Goal: Information Seeking & Learning: Learn about a topic

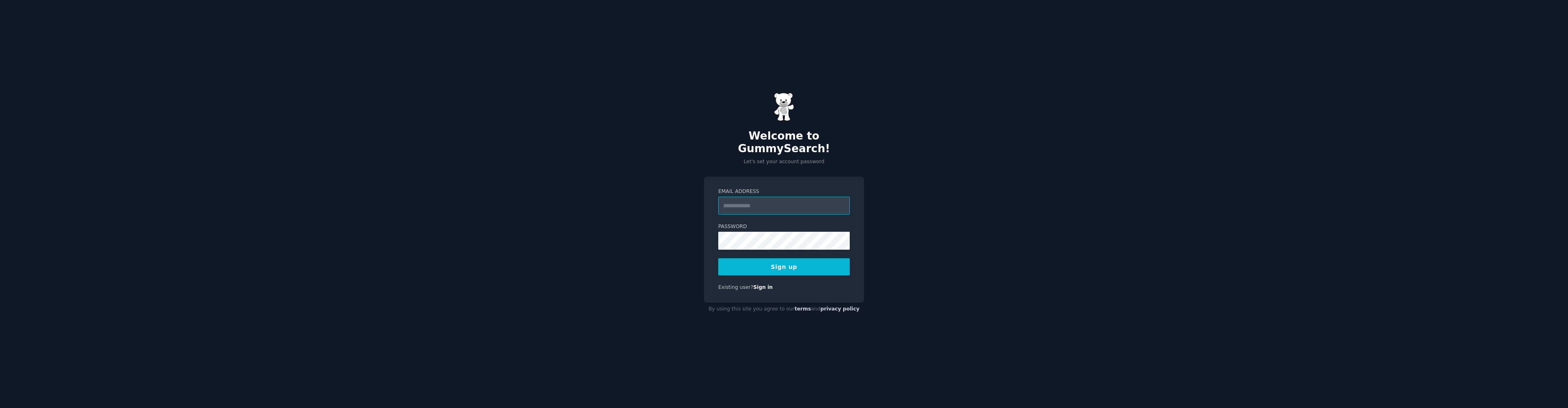
type input "**********"
click at [662, 241] on div "**********" at bounding box center [784, 204] width 1568 height 408
click at [786, 263] on button "Sign up" at bounding box center [784, 267] width 131 height 17
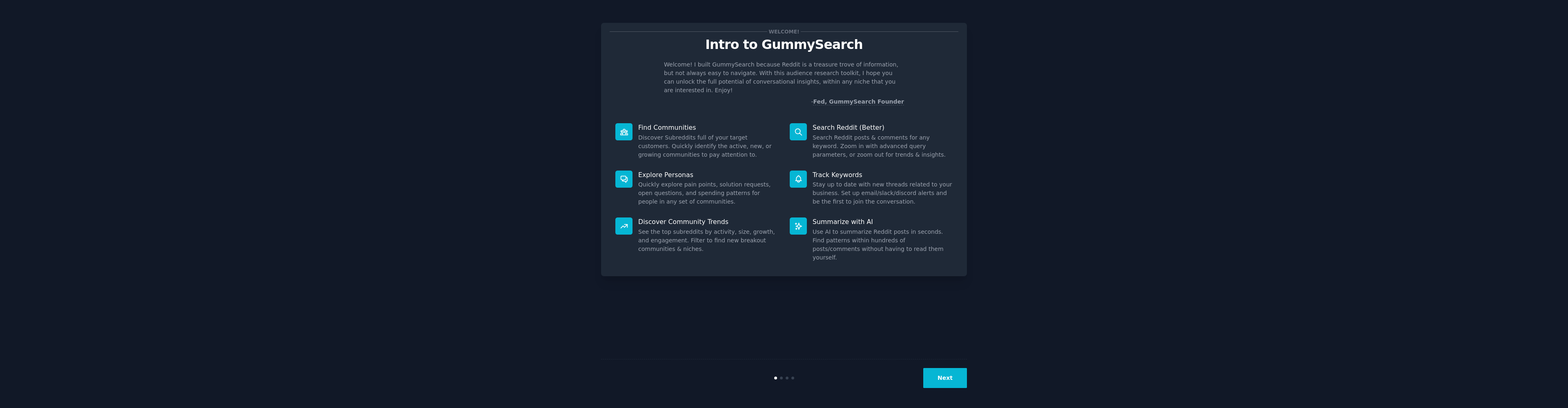
click at [957, 378] on button "Next" at bounding box center [945, 378] width 44 height 20
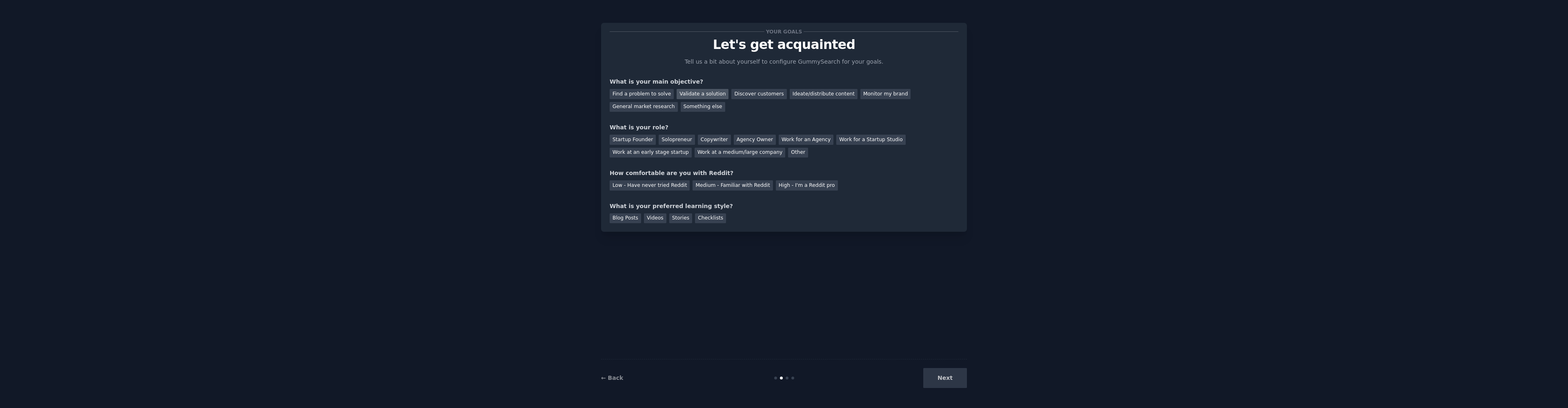
click at [705, 96] on div "Validate a solution" at bounding box center [702, 94] width 52 height 10
click at [652, 108] on div "General market research" at bounding box center [644, 107] width 68 height 10
click at [696, 95] on div "Validate a solution" at bounding box center [702, 94] width 52 height 10
click at [651, 108] on div "General market research" at bounding box center [644, 107] width 68 height 10
click at [677, 138] on div "Solopreneur" at bounding box center [676, 139] width 36 height 10
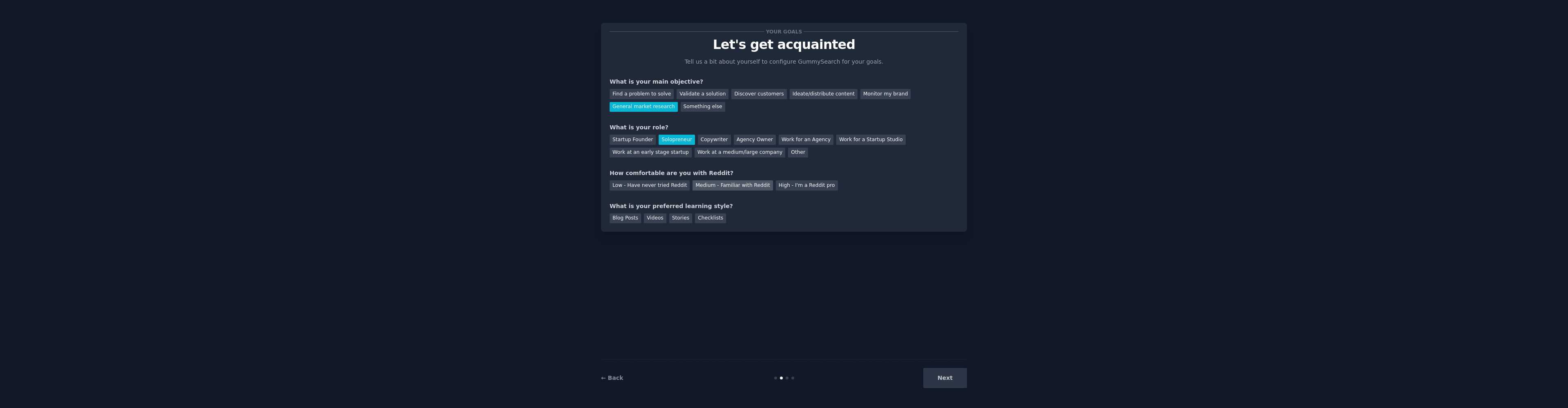
click at [705, 185] on div "Medium - Familiar with Reddit" at bounding box center [732, 185] width 80 height 10
click at [650, 218] on div "Videos" at bounding box center [655, 218] width 23 height 10
click at [676, 216] on div "Stories" at bounding box center [681, 218] width 23 height 10
click at [659, 216] on div "Videos" at bounding box center [655, 218] width 23 height 10
click at [949, 378] on button "Next" at bounding box center [945, 378] width 44 height 20
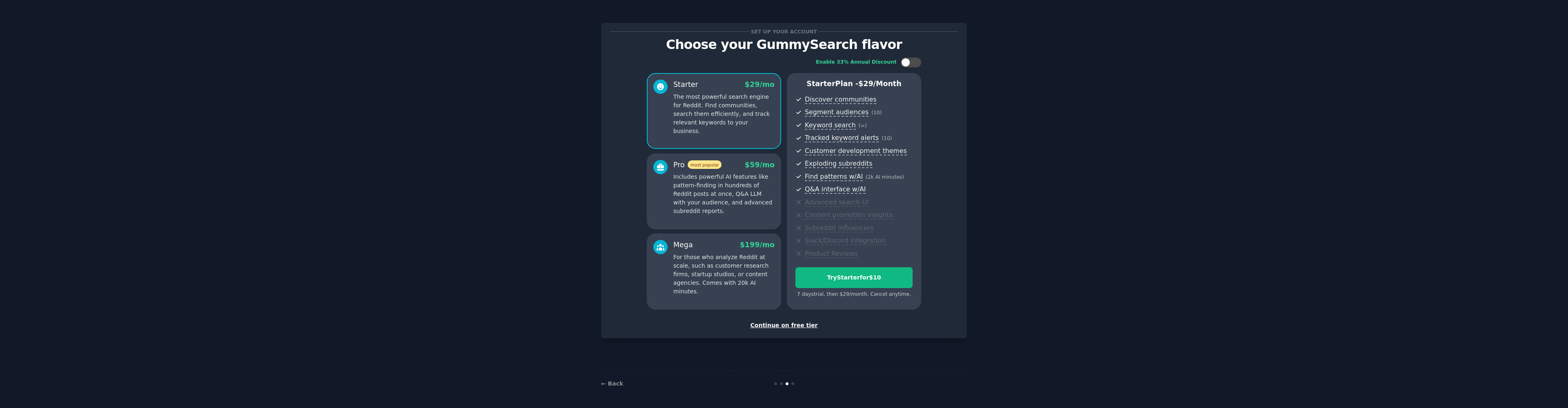
click at [799, 323] on div "Continue on free tier" at bounding box center [784, 325] width 349 height 9
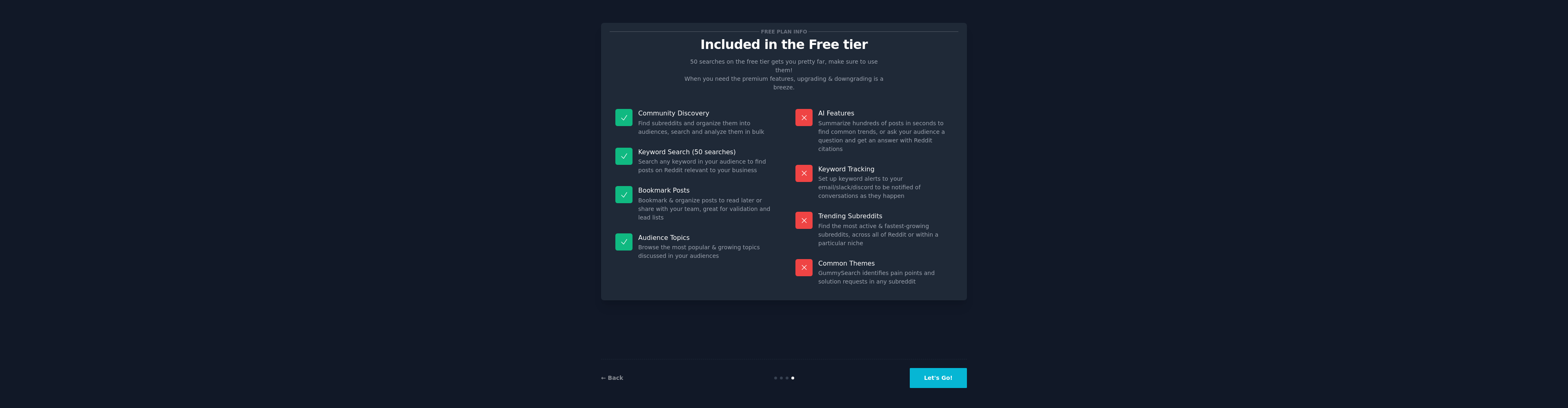
click at [944, 377] on button "Let's Go!" at bounding box center [939, 378] width 57 height 20
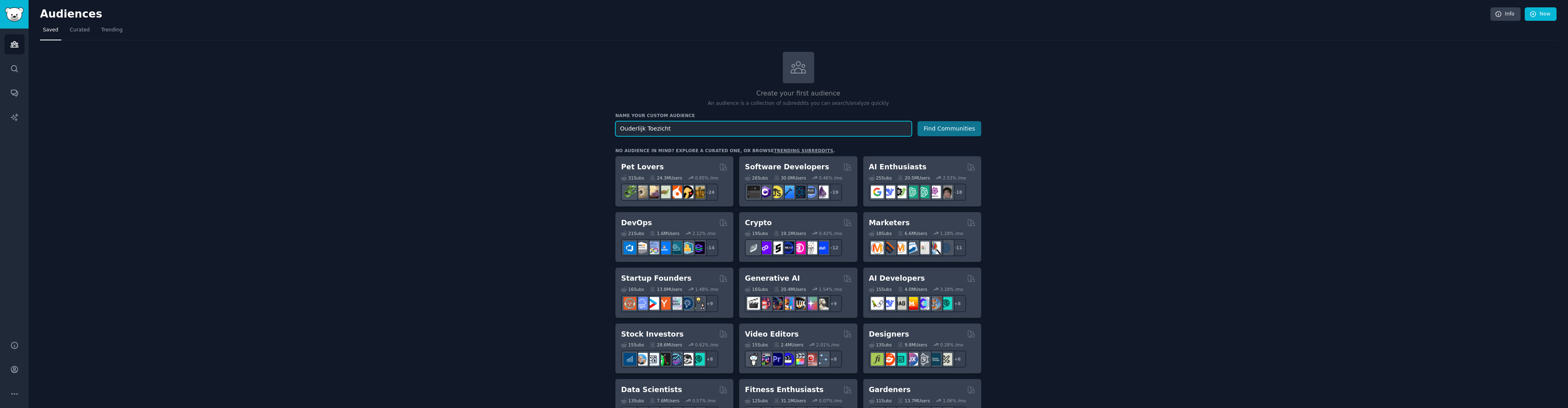
type input "Ouderlijk Toezicht"
click at [945, 128] on button "Find Communities" at bounding box center [949, 128] width 64 height 15
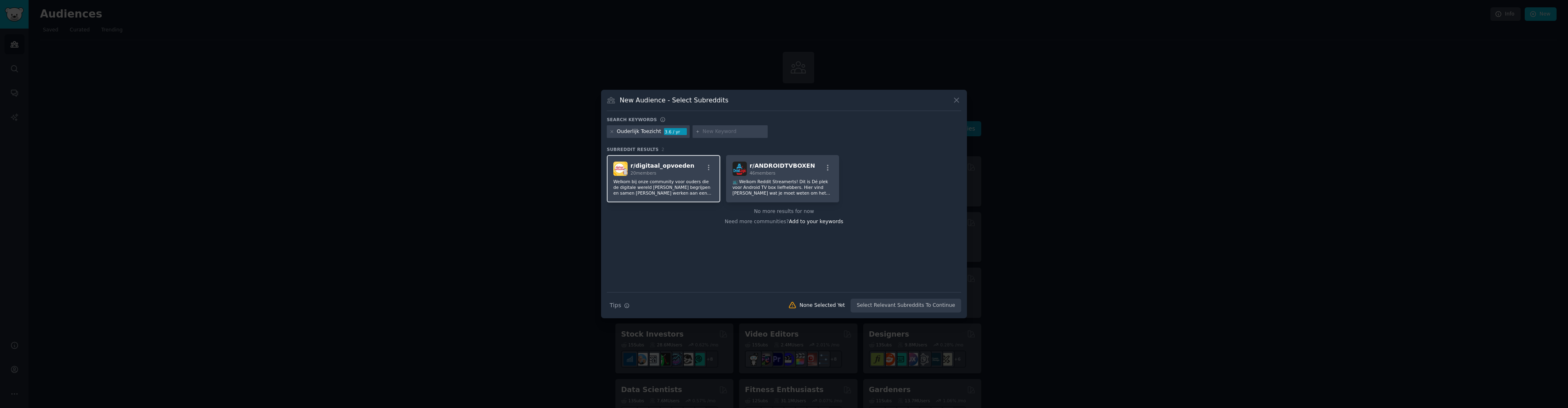
click at [673, 183] on p "Welkom bij onze community voor ouders die de digitale wereld willen begrijpen e…" at bounding box center [663, 187] width 100 height 17
click at [797, 186] on p "📺 Welkom Reddit Streamerts! Dit is Dé plek voor Android TV box liefhebbers. Hie…" at bounding box center [782, 187] width 100 height 17
click at [732, 132] on input "text" at bounding box center [734, 132] width 62 height 7
type input "Netflix"
click at [745, 132] on input "Netflix" at bounding box center [734, 132] width 62 height 7
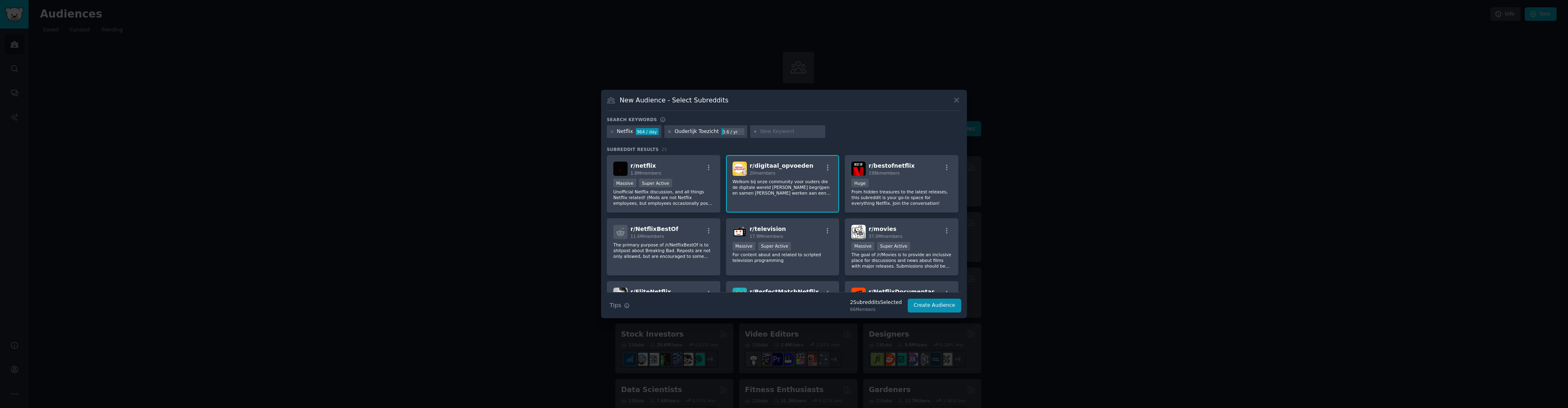
click at [669, 132] on icon at bounding box center [669, 131] width 4 height 4
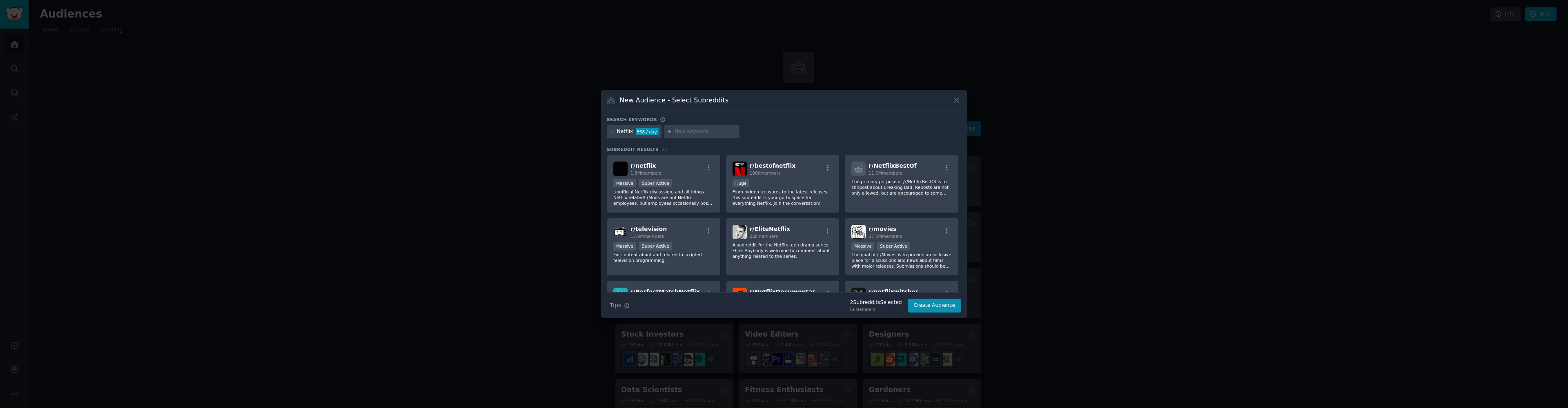
click at [613, 132] on icon at bounding box center [612, 131] width 4 height 4
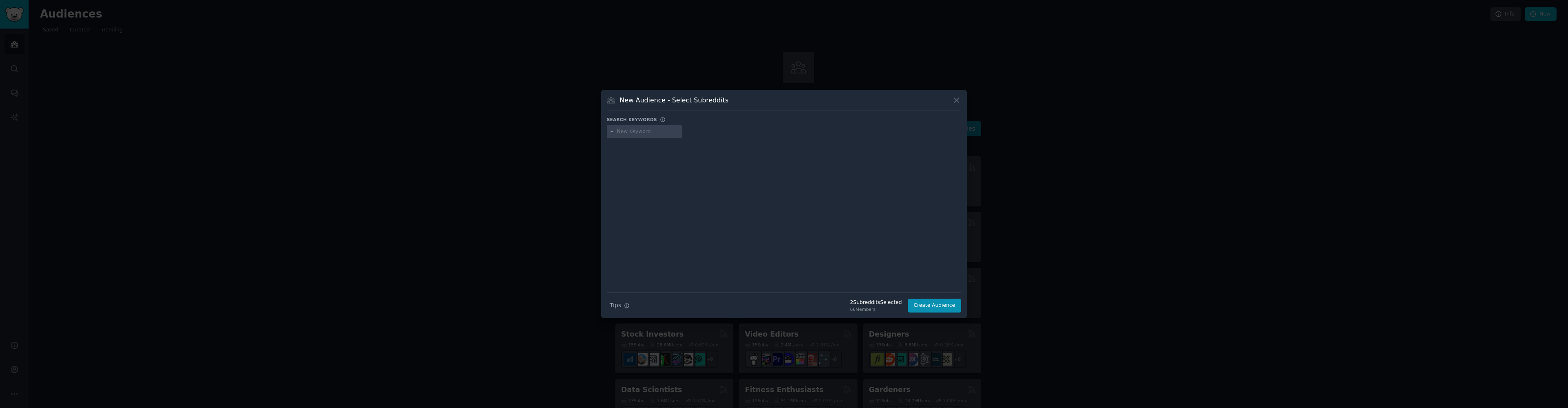
click at [635, 134] on input "text" at bounding box center [648, 132] width 62 height 7
drag, startPoint x: 674, startPoint y: 133, endPoint x: 615, endPoint y: 130, distance: 59.1
click at [615, 130] on div "netflix ouderlijk toezicht" at bounding box center [644, 131] width 75 height 13
paste input "N"
type input "Netflix ouderlijk toezicht"
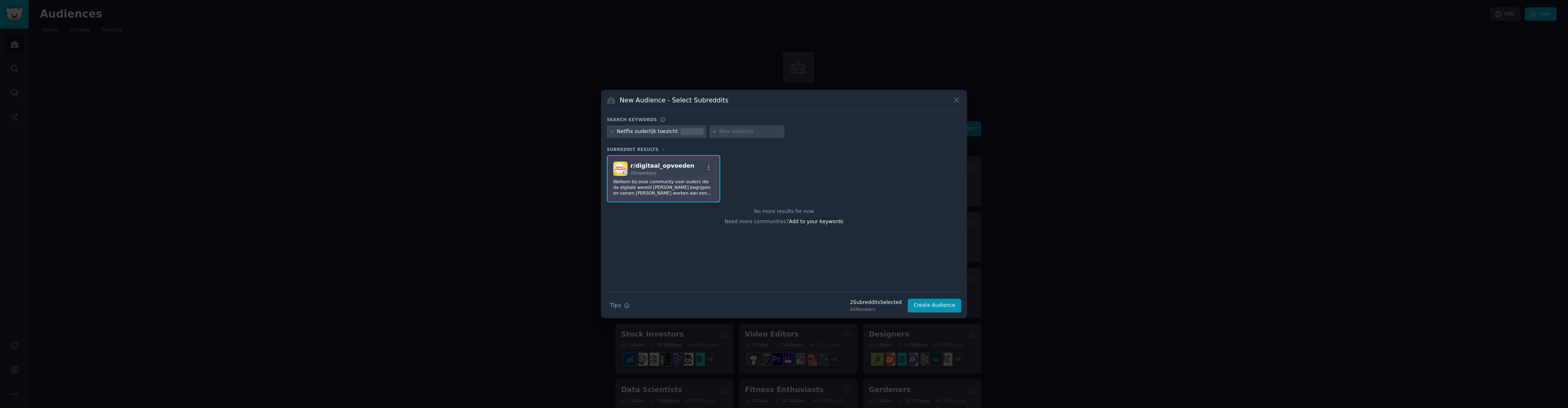
click at [683, 189] on p "Welkom bij onze community voor ouders die de digitale wereld willen begrijpen e…" at bounding box center [663, 187] width 100 height 17
click at [739, 136] on div at bounding box center [746, 131] width 75 height 13
click at [741, 133] on input "text" at bounding box center [751, 132] width 62 height 7
paste input ""Netflix parental controls" OR "Netflix kids profile""
type input ""Netflix parental controls" OR "Netflix kids profile""
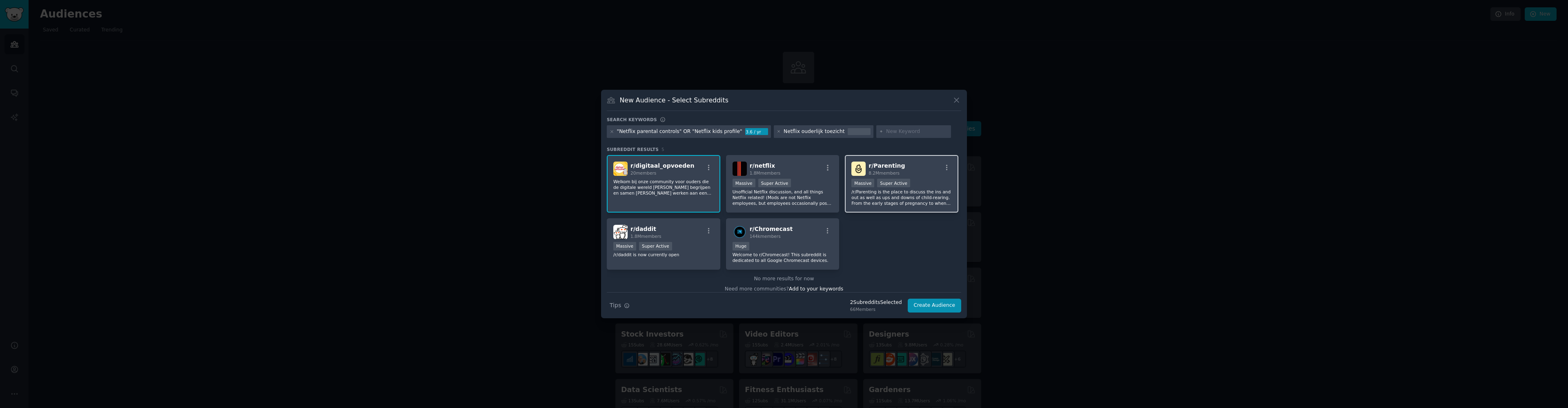
click at [906, 172] on div "r/ Parenting 8.2M members" at bounding box center [901, 168] width 100 height 14
click at [678, 240] on div "r/ daddit 1.8M members >= 95th percentile for submissions / day Massive Super A…" at bounding box center [663, 244] width 113 height 52
click at [780, 249] on div "Huge" at bounding box center [782, 247] width 100 height 10
click at [793, 201] on p "Unofficial Netflix discussion, and all things Netflix related! (Mods are not Ne…" at bounding box center [782, 198] width 100 height 17
click at [891, 133] on input "text" at bounding box center [917, 132] width 62 height 7
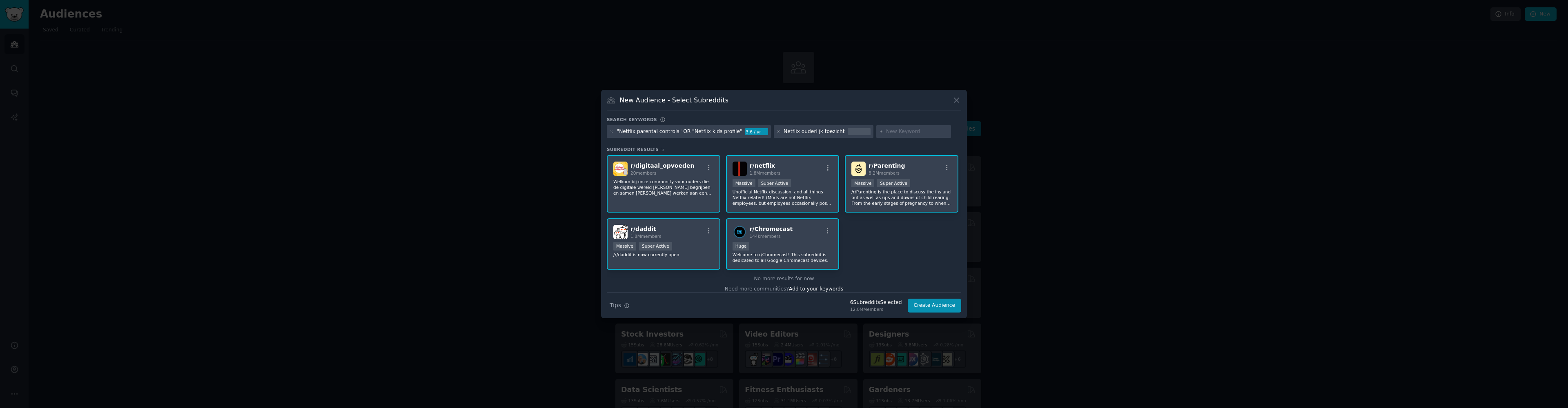
paste input ""Netflix PIN code bug" OR "Netflix profiel wisselen""
type input ""Netflix PIN code bug" OR "Netflix profiel wisselen""
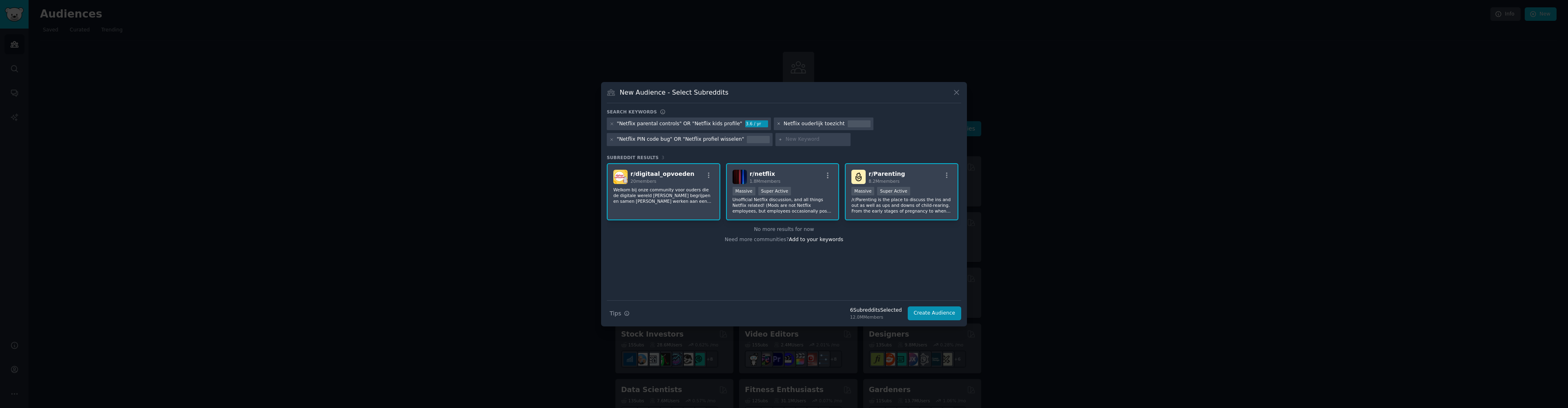
click at [777, 123] on icon at bounding box center [779, 123] width 4 height 4
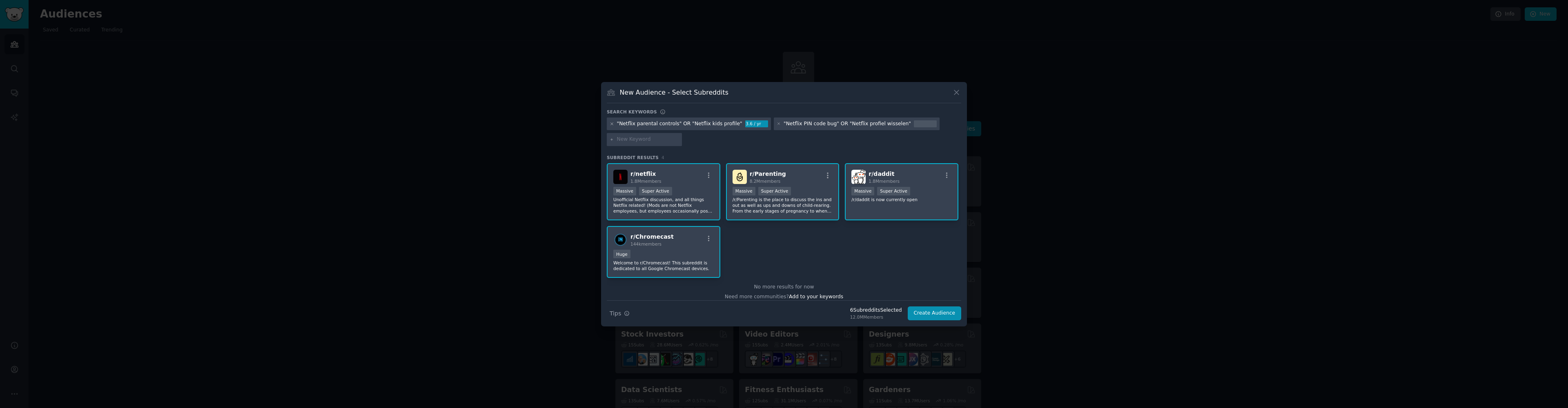
click at [612, 124] on icon at bounding box center [612, 123] width 2 height 2
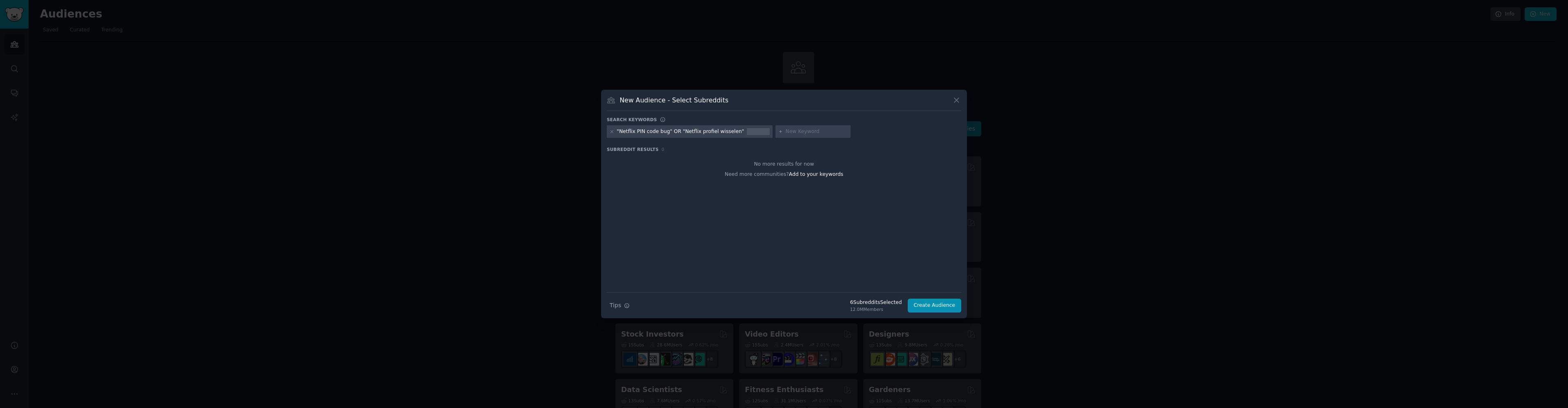
click at [806, 132] on input "text" at bounding box center [817, 132] width 62 height 7
paste input ""Netflix Kijkwijzer" OR "Netflix PEGI filter""
type input ""Netflix Kijkwijzer" OR "Netflix PEGI filter""
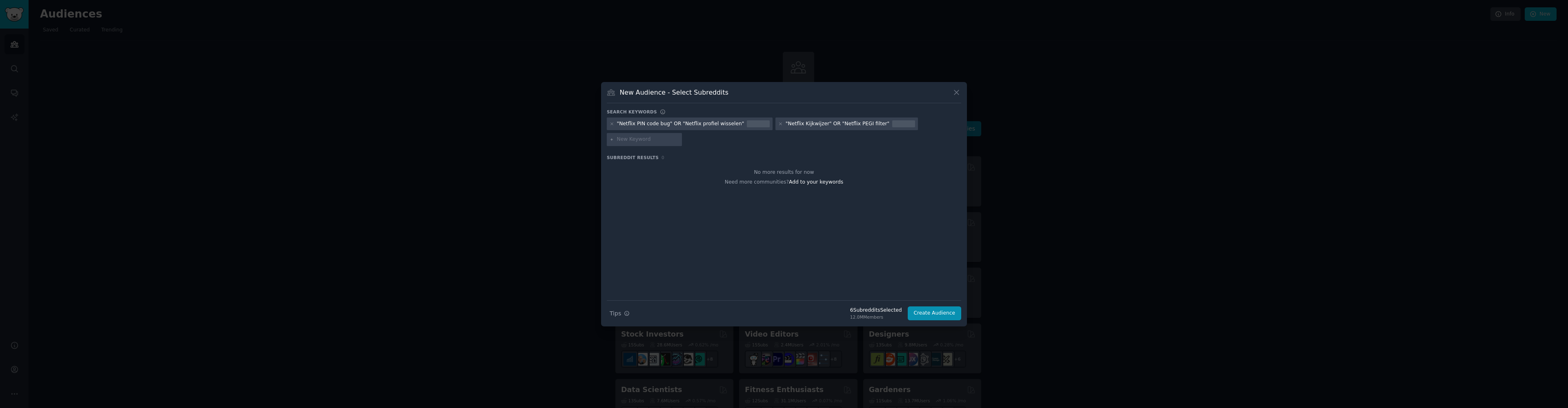
click at [612, 126] on div at bounding box center [612, 124] width 4 height 7
click at [612, 124] on icon at bounding box center [612, 123] width 4 height 4
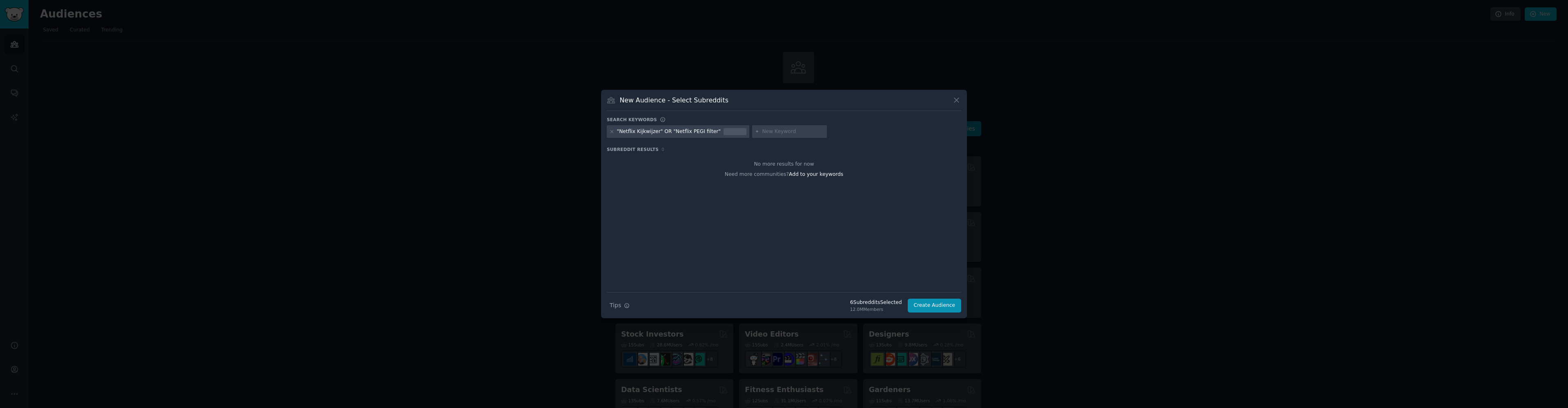
click at [786, 131] on input "text" at bounding box center [793, 132] width 62 height 7
paste input "Netflix parental controls"
type input "Netflix parental controls"
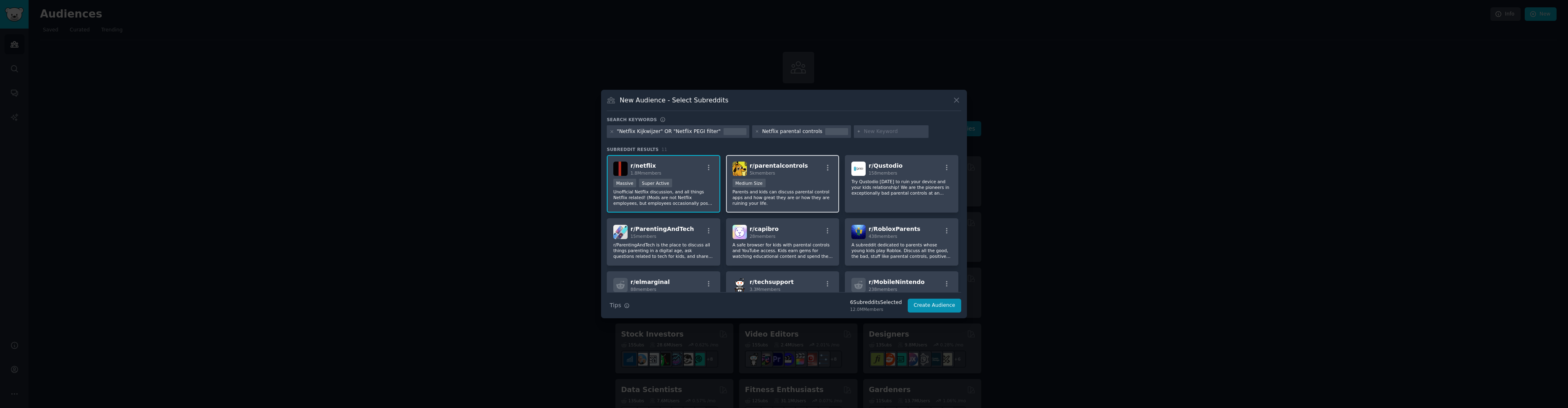
click at [805, 179] on div "Medium Size" at bounding box center [782, 184] width 100 height 10
click at [612, 131] on icon at bounding box center [612, 131] width 4 height 4
click at [740, 131] on input "text" at bounding box center [750, 132] width 62 height 7
paste input "Netflix kids profile"
type input "Netflix kids profile"
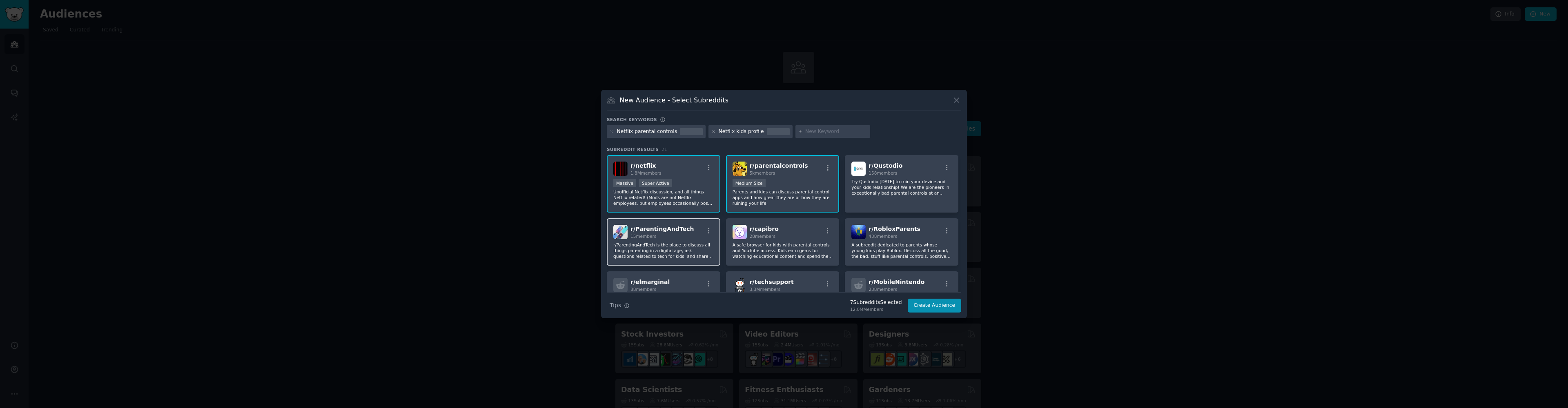
click at [693, 243] on p "r/ParentingAndTech is the place to discuss all things parenting in a digital ag…" at bounding box center [663, 251] width 100 height 17
click at [814, 131] on input "text" at bounding box center [836, 132] width 62 height 7
paste input "Netflix PIN code bug"
type input "Netflix PIN code bug"
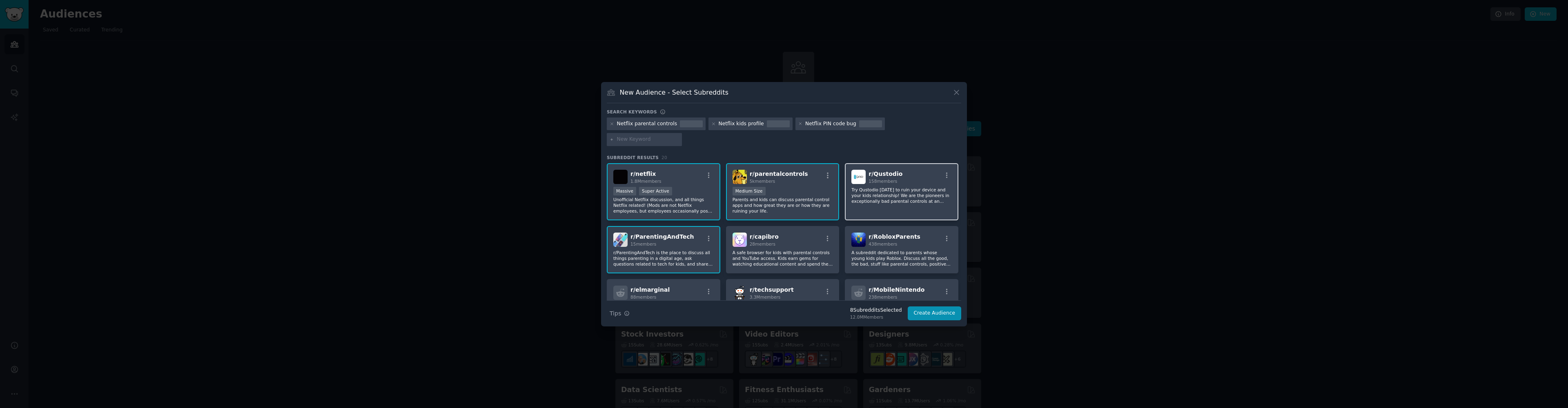
click at [926, 194] on p "Try Qustodio today to ruin your device and your kids relationship! We are the p…" at bounding box center [901, 195] width 100 height 17
click at [679, 136] on input "text" at bounding box center [648, 139] width 62 height 7
paste input "Netflix profiel wisselen"
type input "Netflix profiel wisselen"
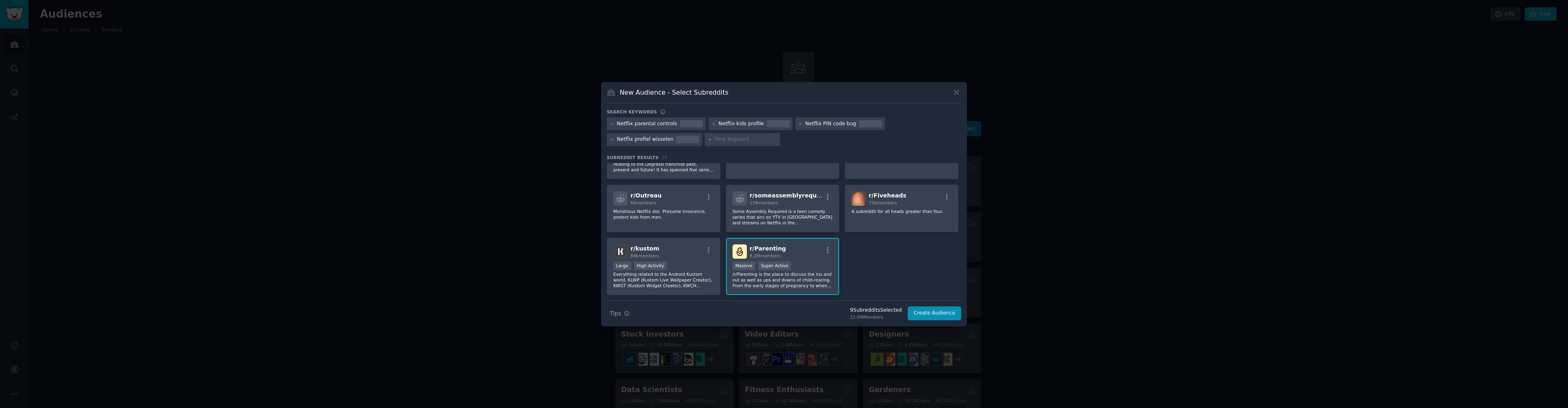
scroll to position [291, 0]
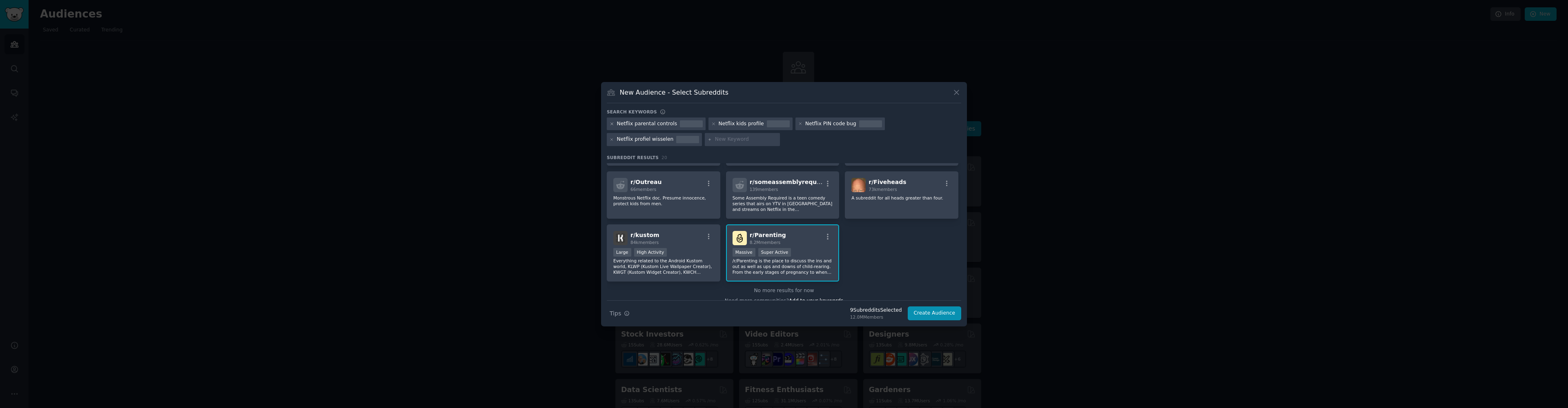
click at [612, 125] on icon at bounding box center [612, 123] width 4 height 4
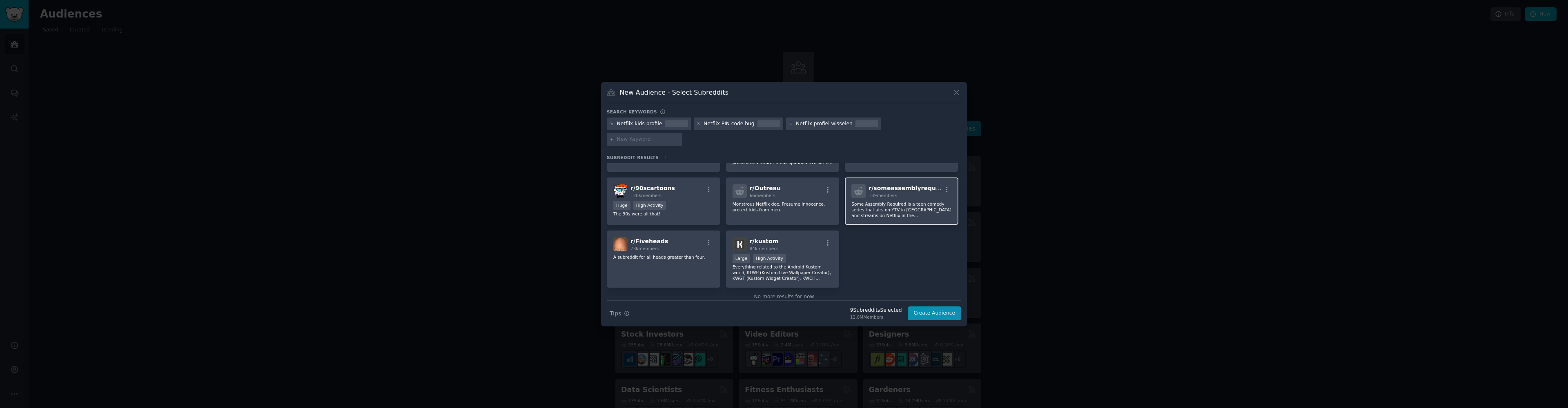
scroll to position [113, 0]
click at [679, 136] on input "text" at bounding box center [648, 139] width 62 height 7
paste input "Netflix Kijkwijzer"
type input "Netflix Kijkwijzer"
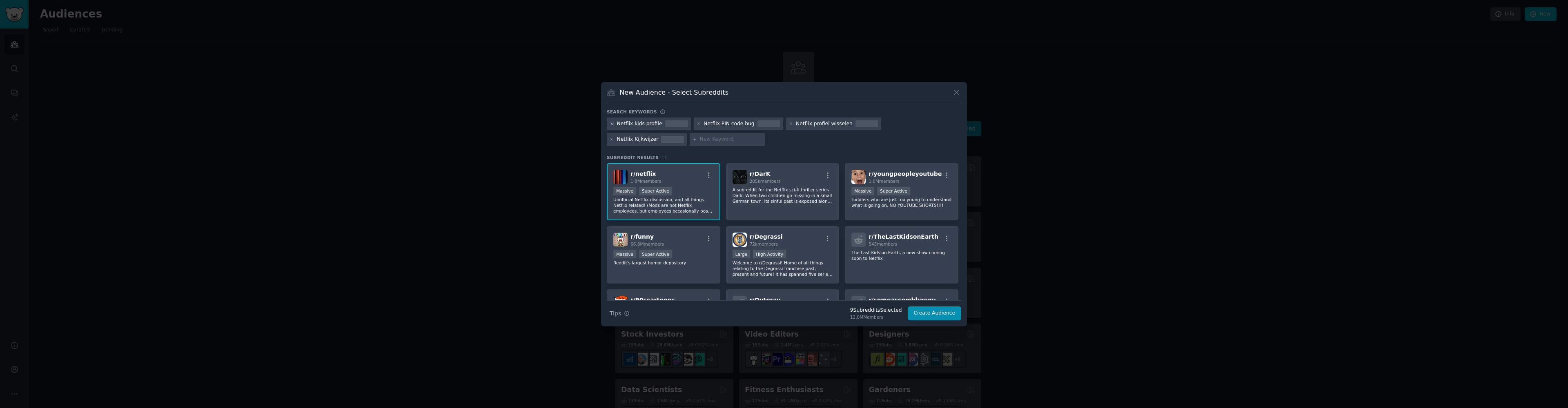
click at [612, 123] on icon at bounding box center [612, 123] width 2 height 2
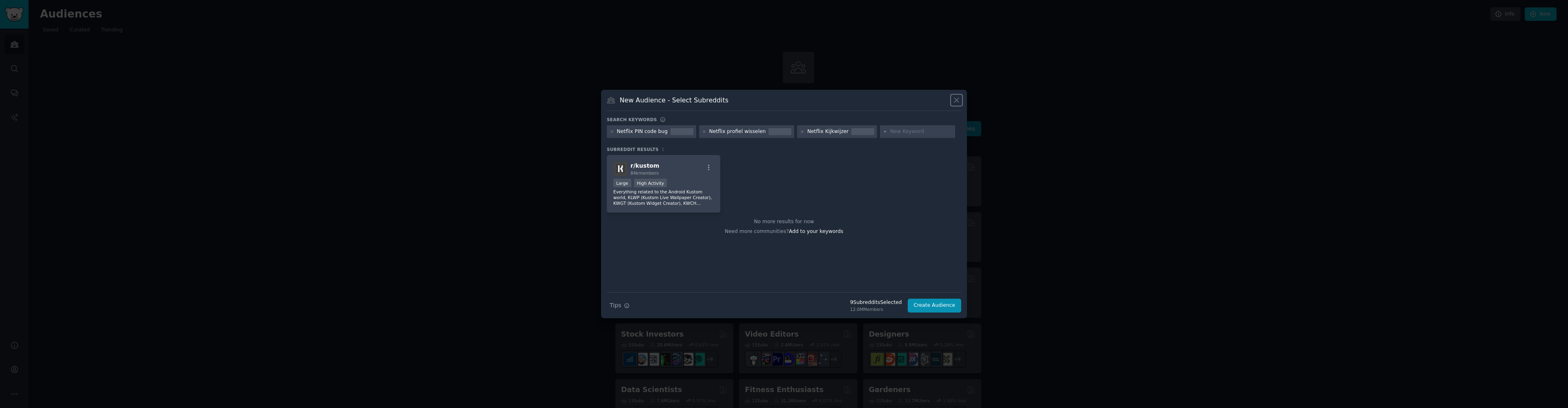
click at [957, 103] on icon at bounding box center [956, 100] width 9 height 9
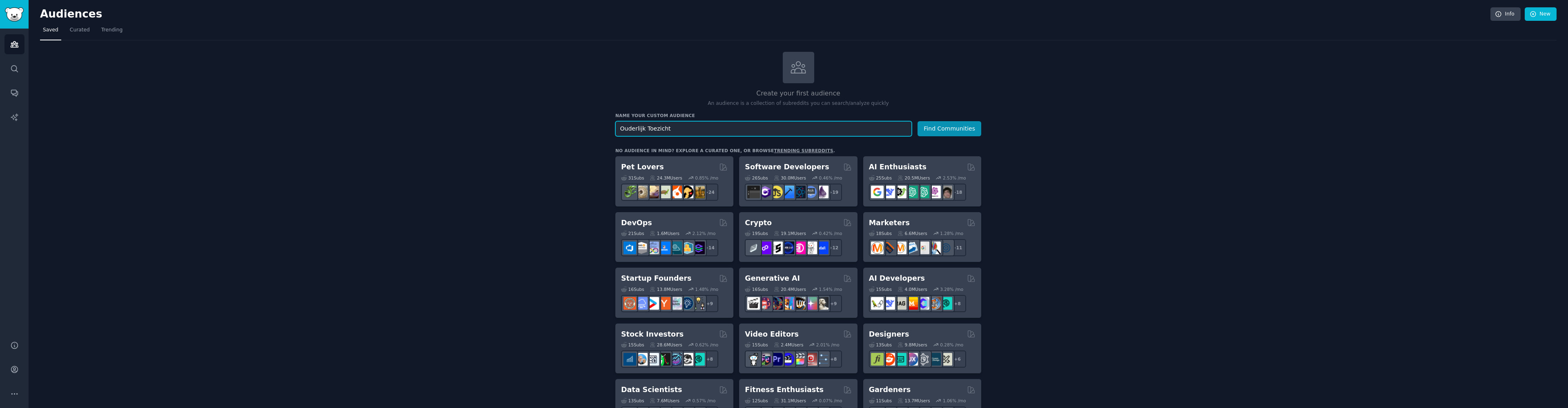
drag, startPoint x: 691, startPoint y: 130, endPoint x: 601, endPoint y: 128, distance: 90.0
paste input "Netflix ouderlijk t"
type input "Netflix ouderlijk toezicht"
click at [954, 132] on button "Find Communities" at bounding box center [949, 128] width 64 height 15
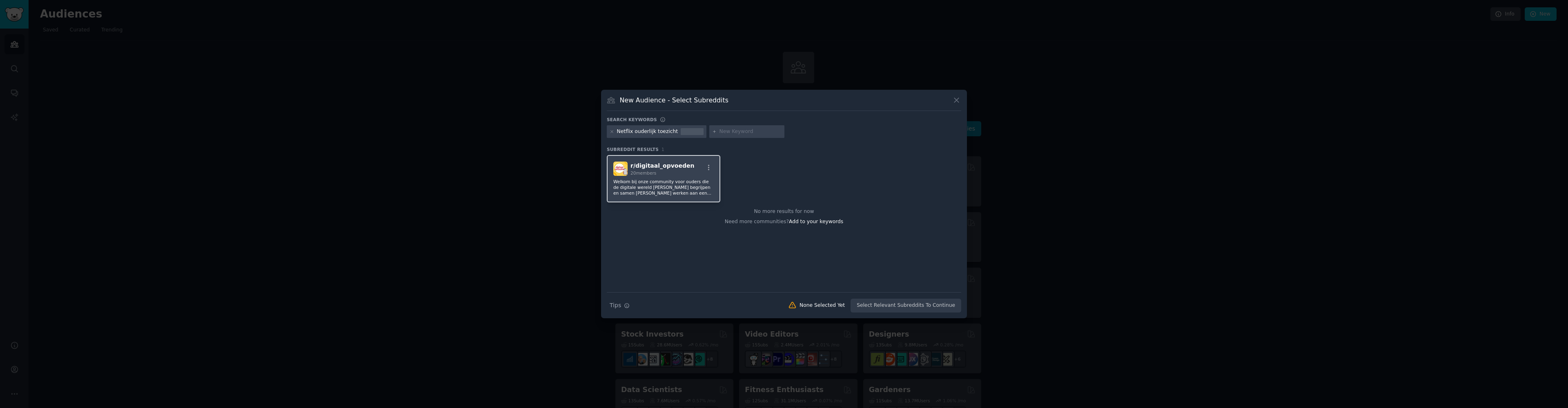
click at [676, 186] on p "Welkom bij onze community voor ouders die de digitale wereld willen begrijpen e…" at bounding box center [663, 187] width 100 height 17
click at [934, 305] on button "Create Audience" at bounding box center [934, 305] width 54 height 14
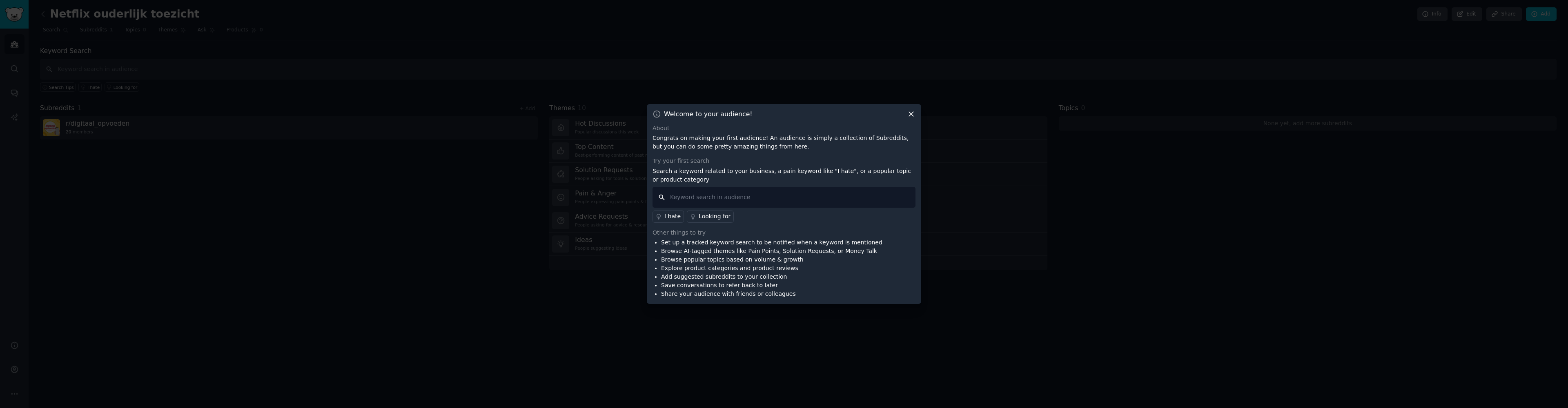
click at [739, 200] on input "text" at bounding box center [784, 197] width 263 height 21
paste input "Netflix ouderlijk toezicht"
drag, startPoint x: 689, startPoint y: 198, endPoint x: 669, endPoint y: 195, distance: 20.2
click at [669, 195] on input "Netflix ouderlijk toezicht" at bounding box center [784, 197] width 263 height 21
type input "ouderlijk toezicht"
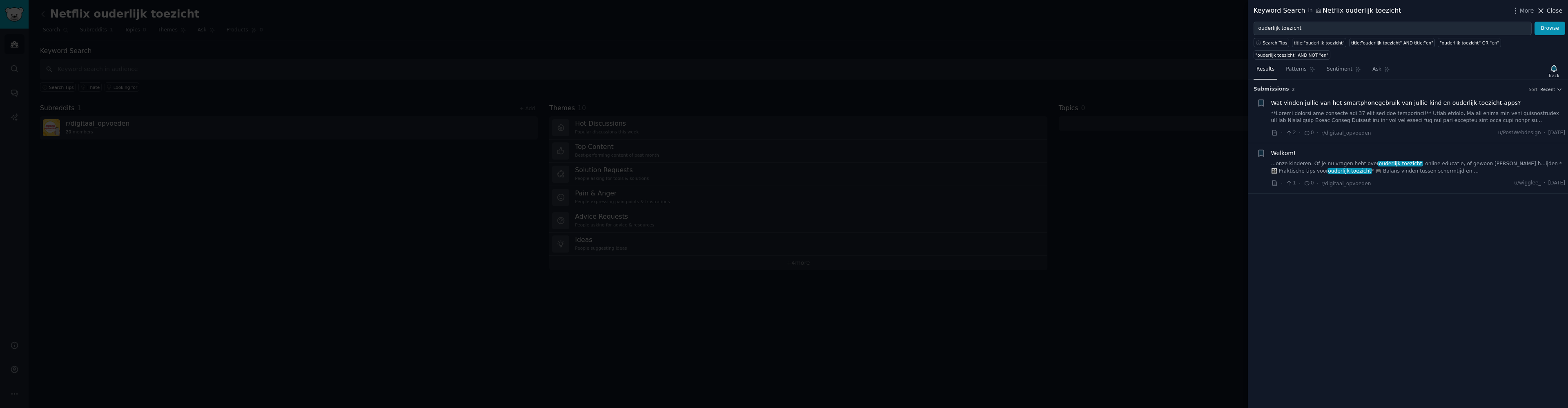
click at [1547, 13] on span "Close" at bounding box center [1554, 11] width 15 height 9
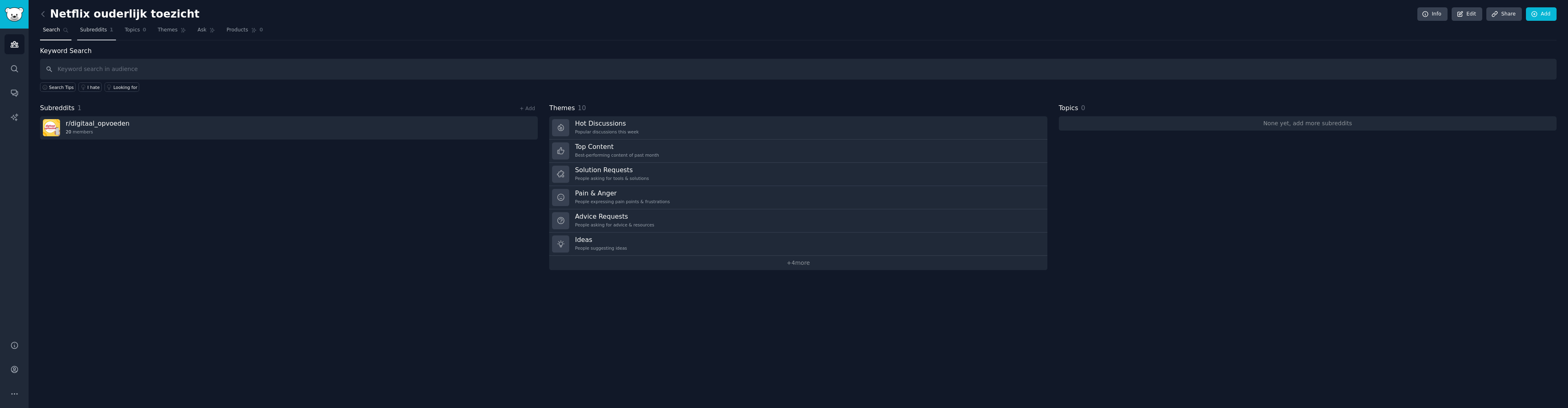
click at [96, 32] on span "Subreddits" at bounding box center [93, 30] width 27 height 7
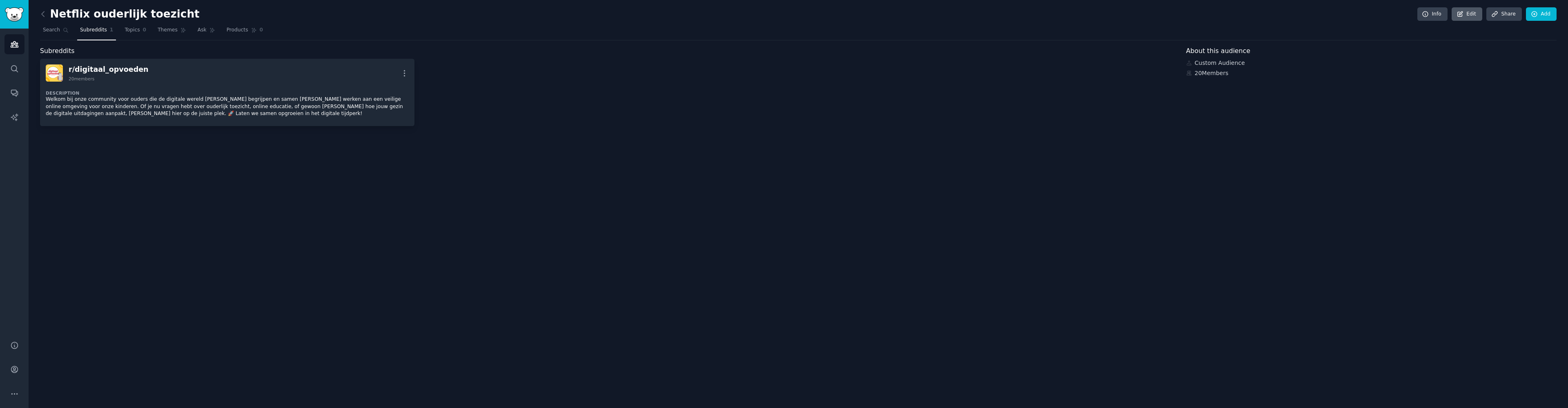
click at [1467, 18] on link "Edit" at bounding box center [1467, 14] width 30 height 14
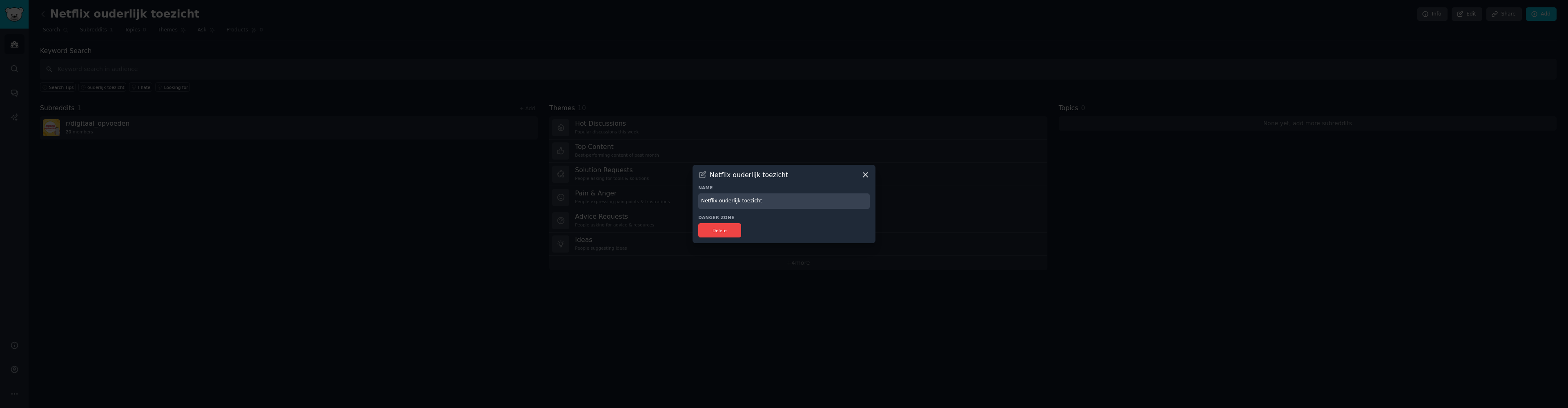
click at [864, 175] on icon at bounding box center [866, 175] width 9 height 9
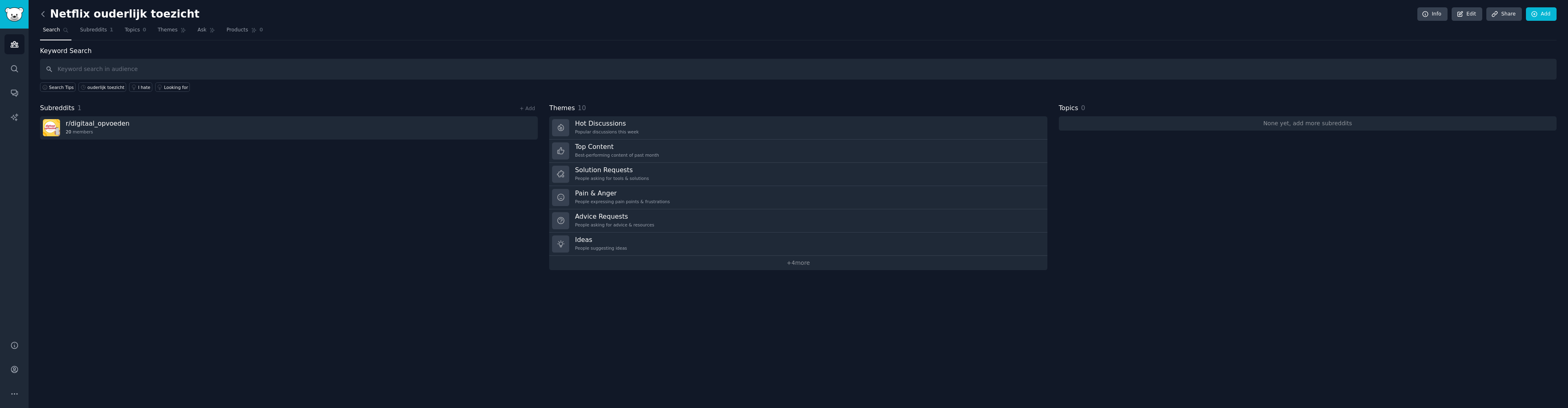
click at [43, 15] on icon at bounding box center [43, 14] width 2 height 5
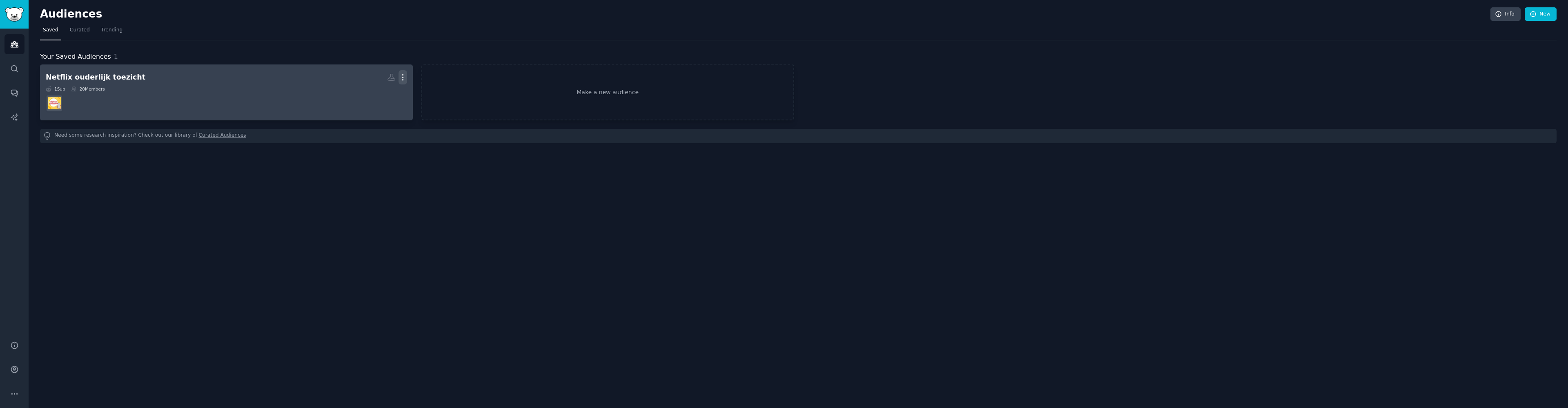
click at [401, 78] on icon "button" at bounding box center [403, 77] width 9 height 9
click at [385, 97] on p "Delete" at bounding box center [380, 94] width 19 height 9
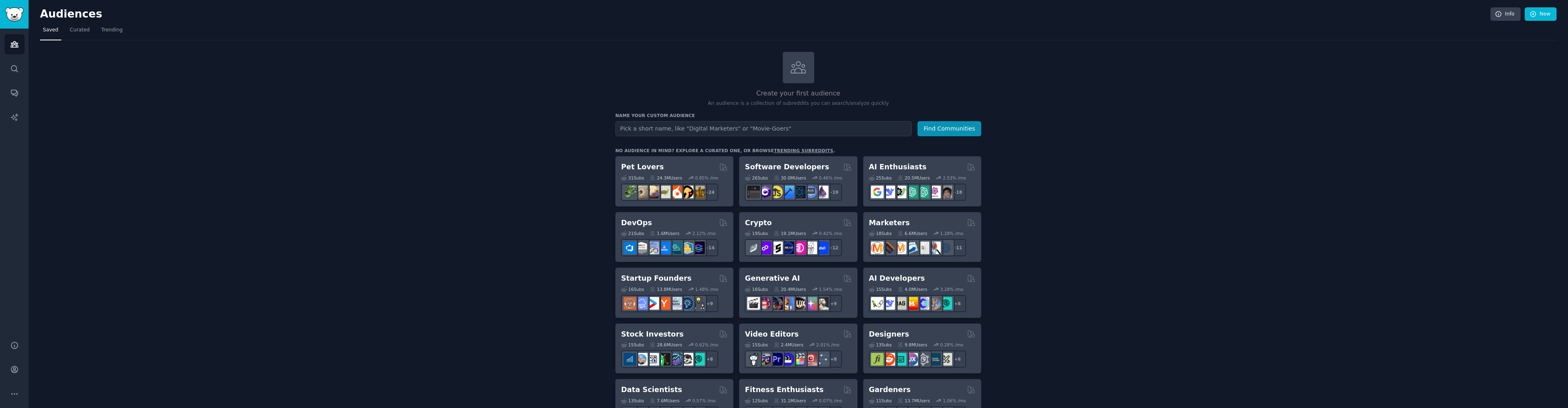
click at [712, 131] on input "text" at bounding box center [763, 128] width 296 height 15
drag, startPoint x: 667, startPoint y: 128, endPoint x: 576, endPoint y: 130, distance: 91.0
type input "Netflix ouderlijk toezicht"
click at [969, 127] on button "Find Communities" at bounding box center [949, 128] width 64 height 15
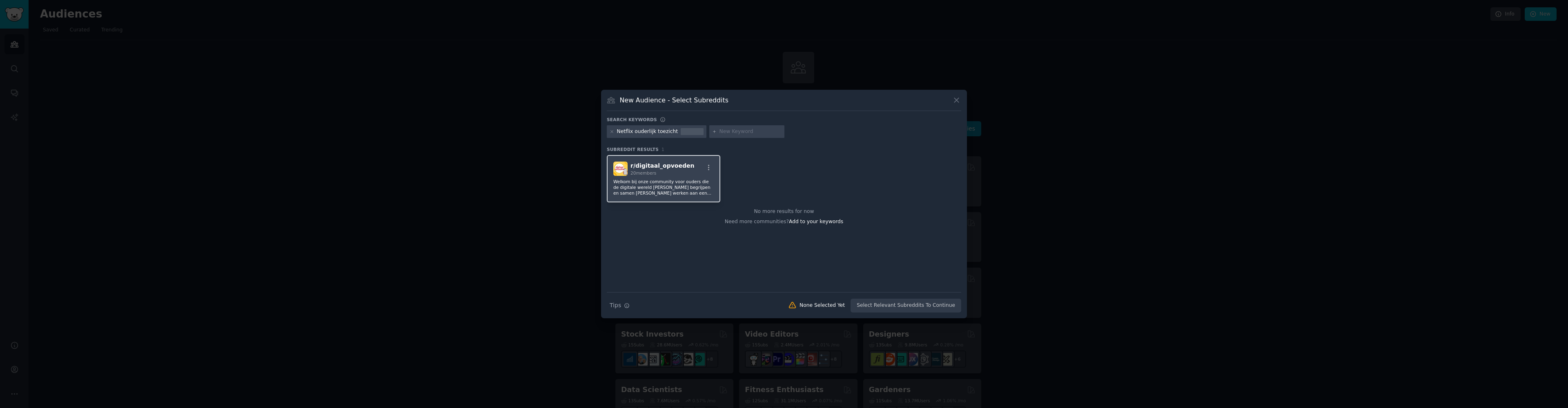
click at [672, 173] on div "20 members" at bounding box center [662, 173] width 64 height 5
click at [741, 131] on input "text" at bounding box center [751, 132] width 62 height 7
paste input "Netflix parental controls"
type input "Netflix parental controls"
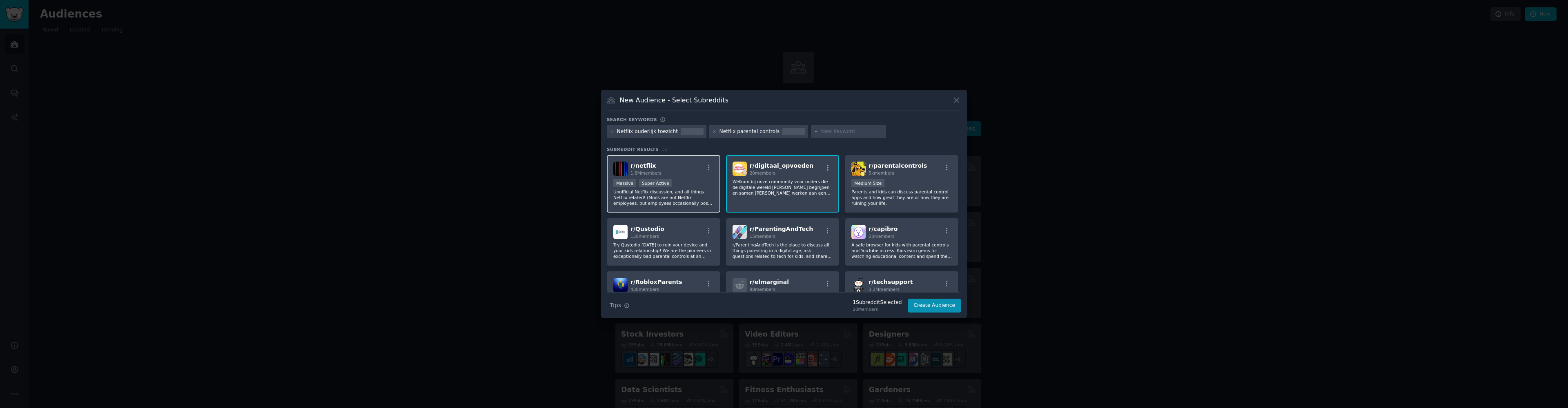
click at [688, 194] on p "Unofficial Netflix discussion, and all things Netflix related! (Mods are not Ne…" at bounding box center [663, 198] width 100 height 17
click at [924, 188] on div "Medium Size" at bounding box center [901, 184] width 100 height 10
click at [699, 238] on div "r/ Qustodio 158 members" at bounding box center [663, 232] width 100 height 14
click at [801, 247] on p "r/ParentingAndTech is the place to discuss all things parenting in a digital ag…" at bounding box center [782, 251] width 100 height 17
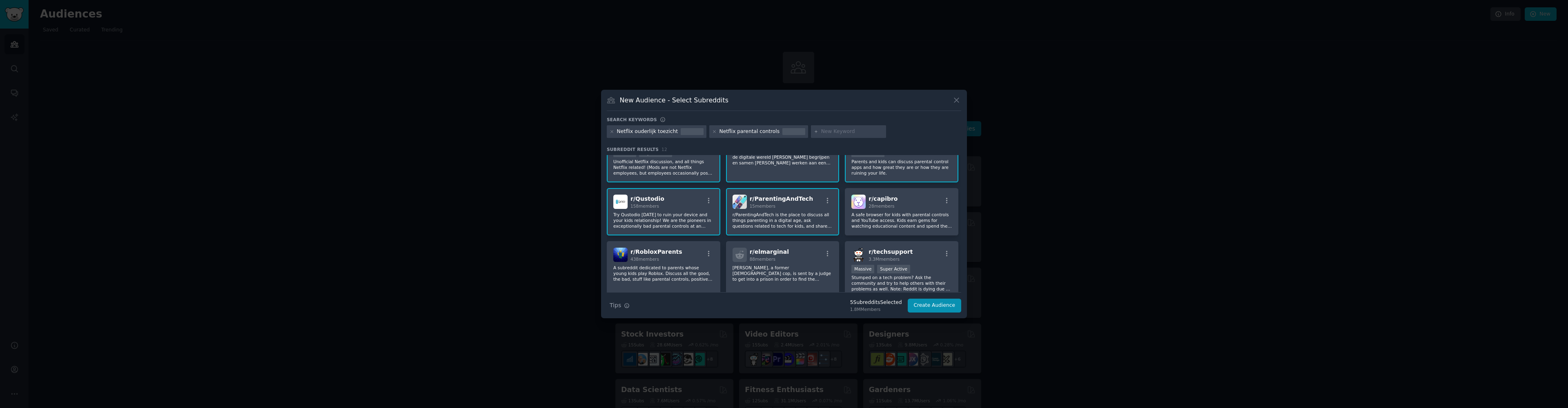
scroll to position [83, 0]
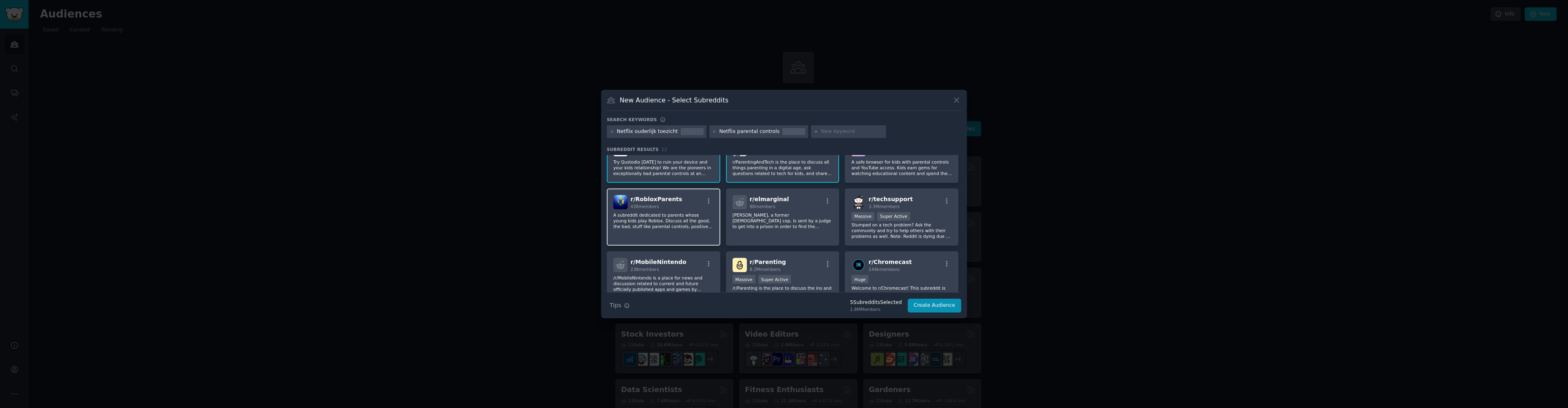
click at [667, 228] on p "A subreddit dedicated to parents whose young kids play Roblox. Discuss all the …" at bounding box center [663, 221] width 100 height 17
click at [933, 229] on p "Stumped on a tech problem? Ask the community and try to help others with their …" at bounding box center [901, 230] width 100 height 17
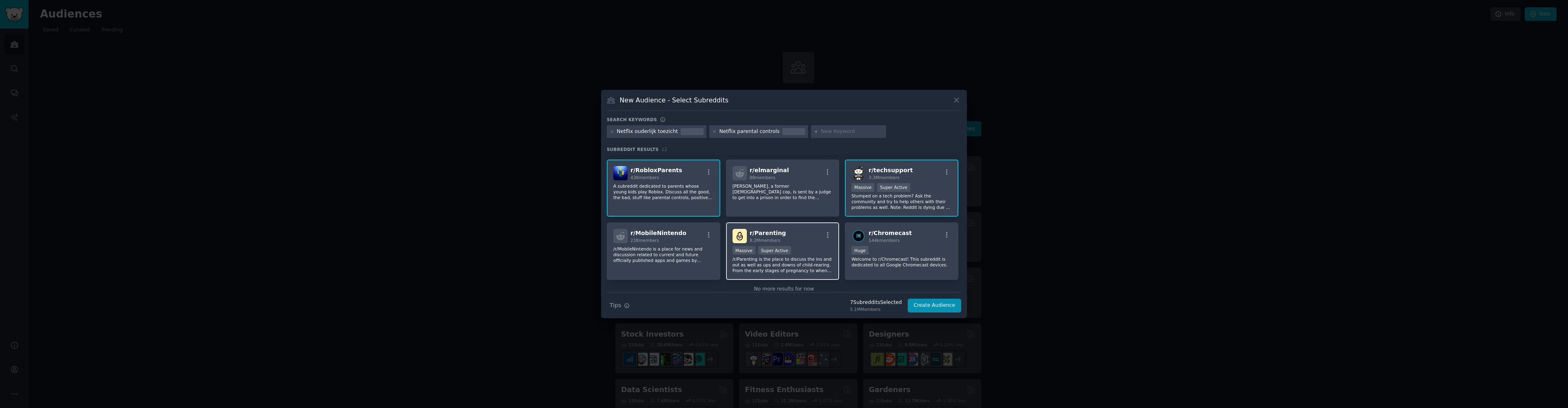
click at [798, 258] on p "/r/Parenting is the place to discuss the ins and out as well as ups and downs o…" at bounding box center [782, 265] width 100 height 17
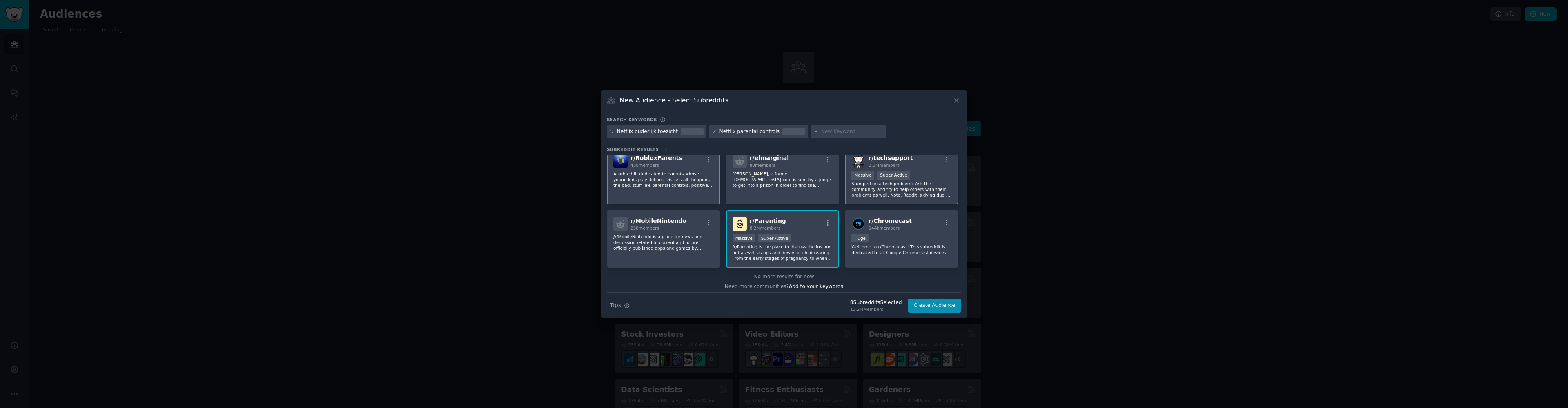
scroll to position [128, 0]
click at [922, 240] on p "Welcome to r/Chromecast! This subreddit is dedicated to all Google Chromecast d…" at bounding box center [901, 246] width 100 height 12
click at [611, 130] on icon at bounding box center [612, 131] width 4 height 4
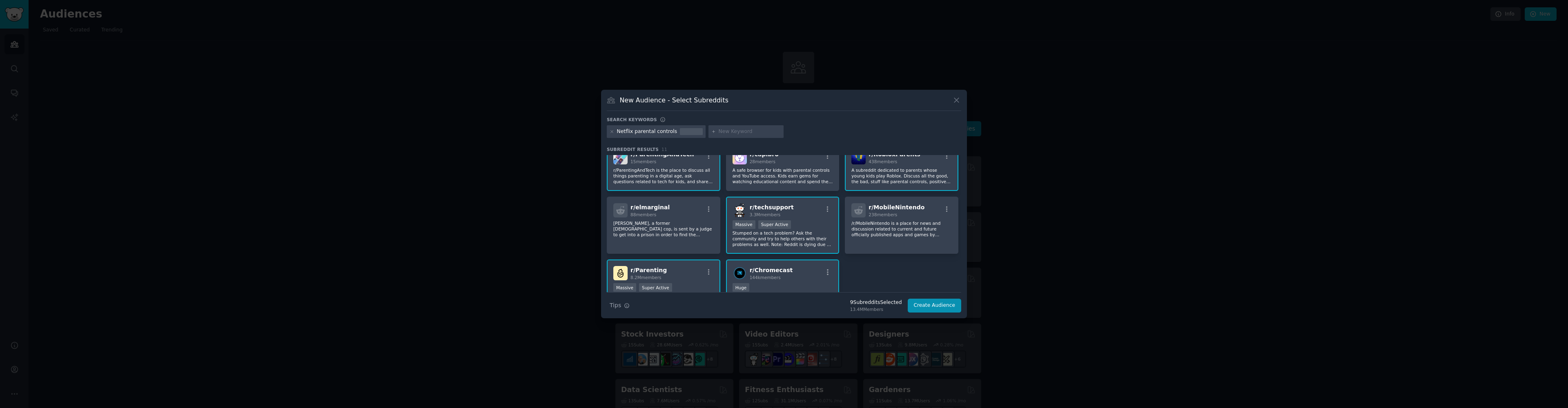
scroll to position [128, 0]
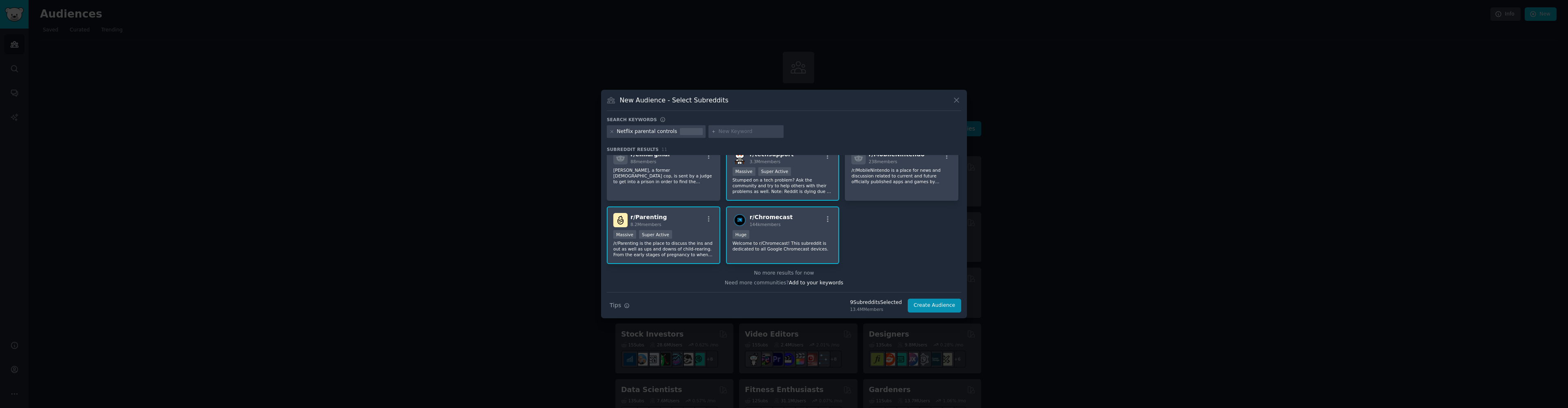
click at [726, 134] on input "text" at bounding box center [750, 132] width 62 height 7
paste input "Netflix kids profile"
type input "Netflix kids profile"
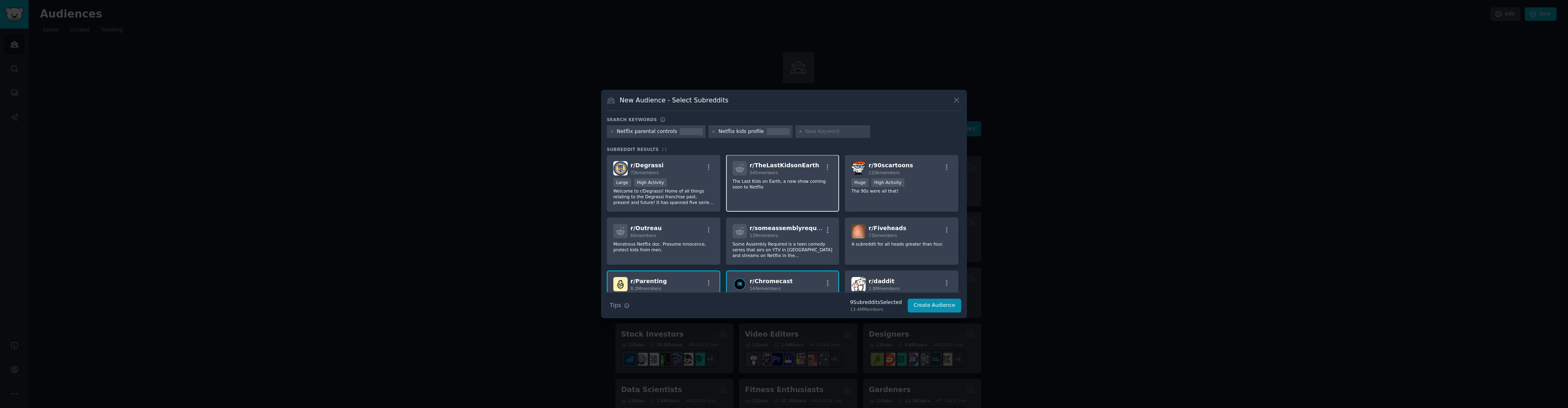
scroll to position [301, 0]
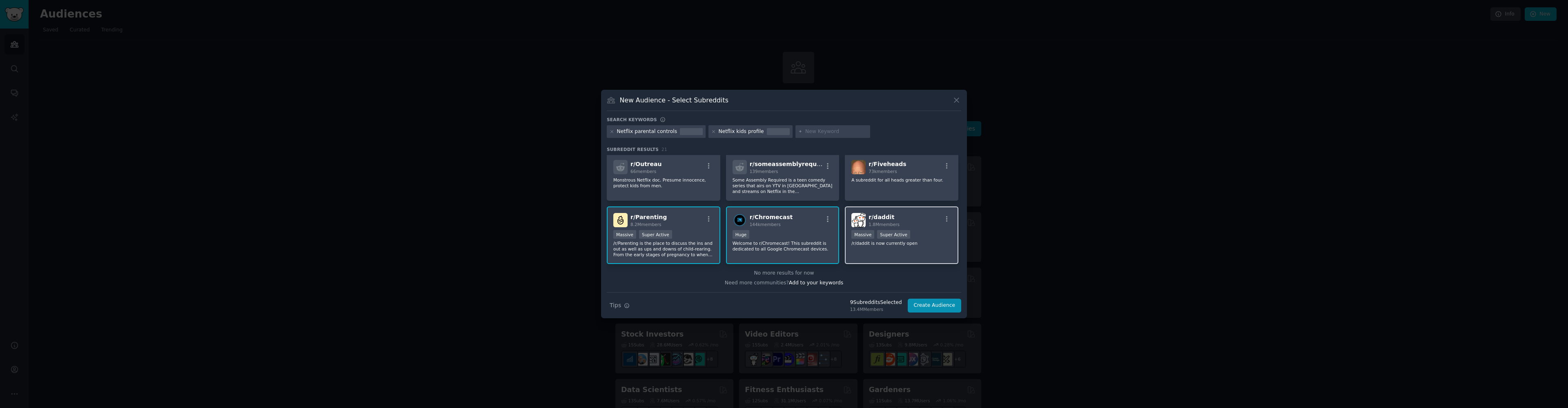
click at [936, 249] on div "r/ daddit 1.8M members >= 95th percentile for submissions / day Massive Super A…" at bounding box center [901, 235] width 113 height 58
click at [612, 132] on icon at bounding box center [612, 131] width 4 height 4
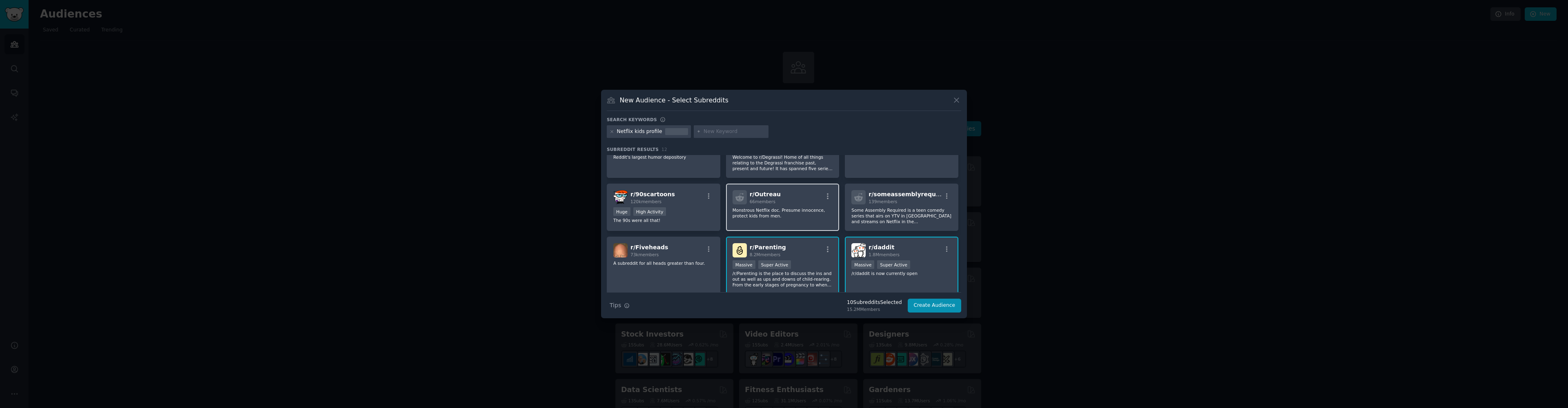
scroll to position [128, 0]
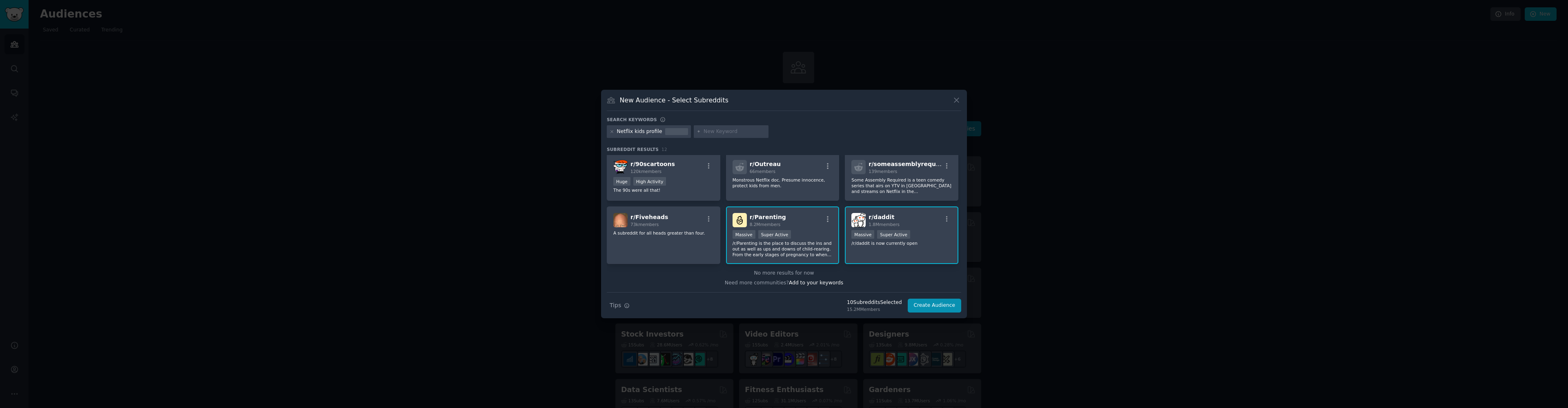
click at [723, 131] on input "text" at bounding box center [735, 132] width 62 height 7
paste input "Netflix PIN code bug"
type input "Netflix PIN code bug"
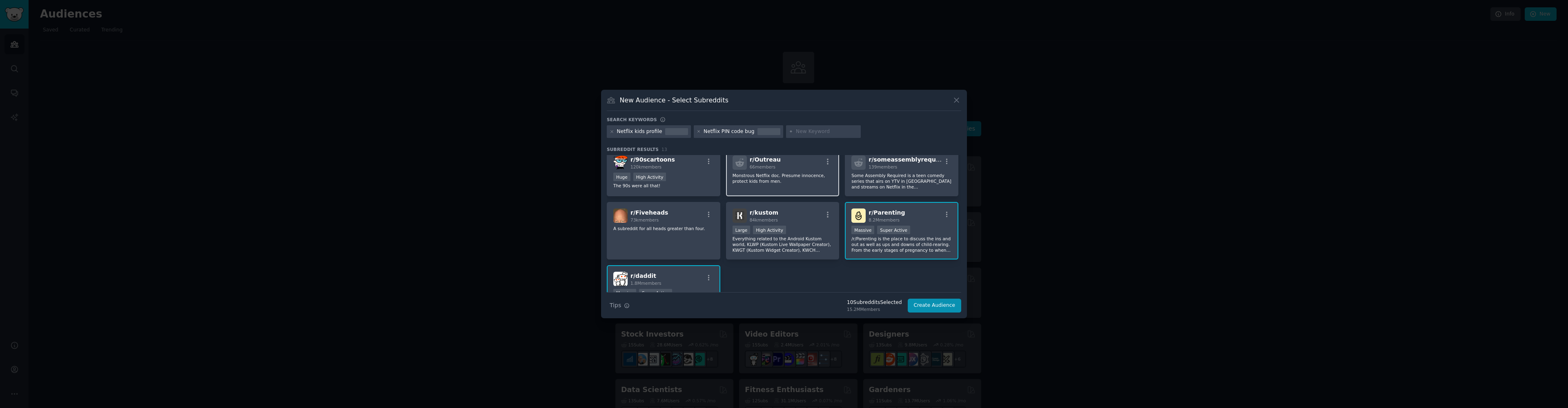
scroll to position [147, 0]
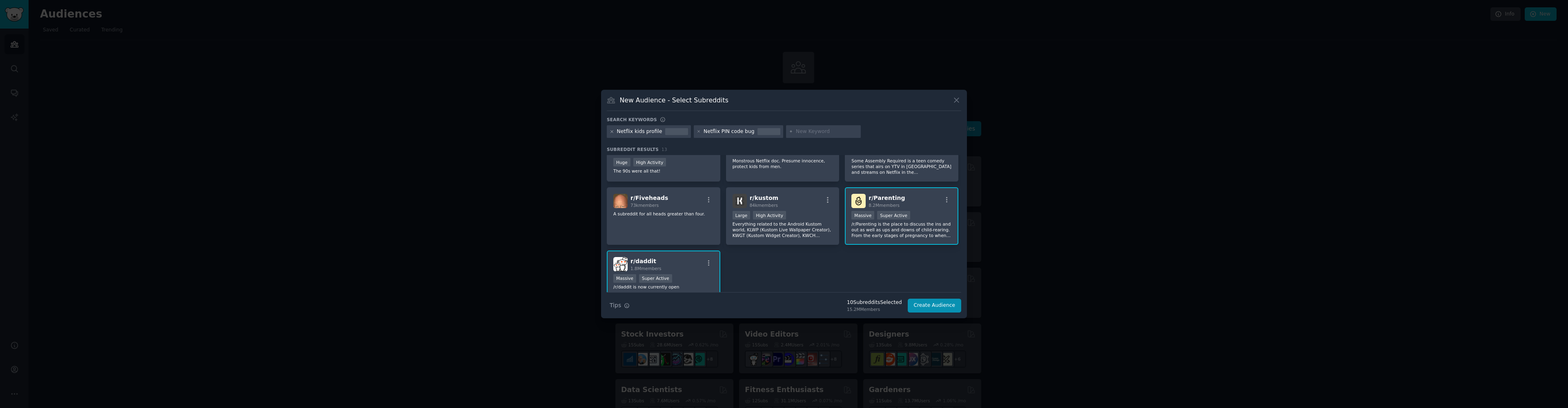
click at [613, 131] on icon at bounding box center [612, 131] width 4 height 4
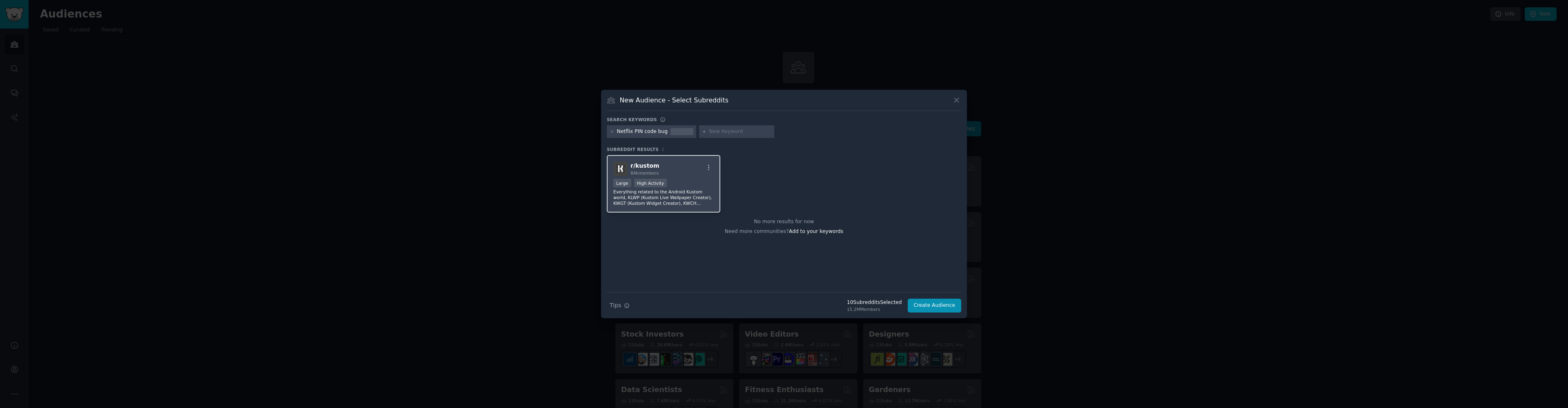
click at [677, 183] on div "Large High Activity" at bounding box center [663, 184] width 100 height 10
click at [719, 130] on input "text" at bounding box center [740, 132] width 62 height 7
paste input "Netflix profiel wisselen"
type input "Netflix profiel wisselen"
click at [612, 132] on icon at bounding box center [612, 131] width 4 height 4
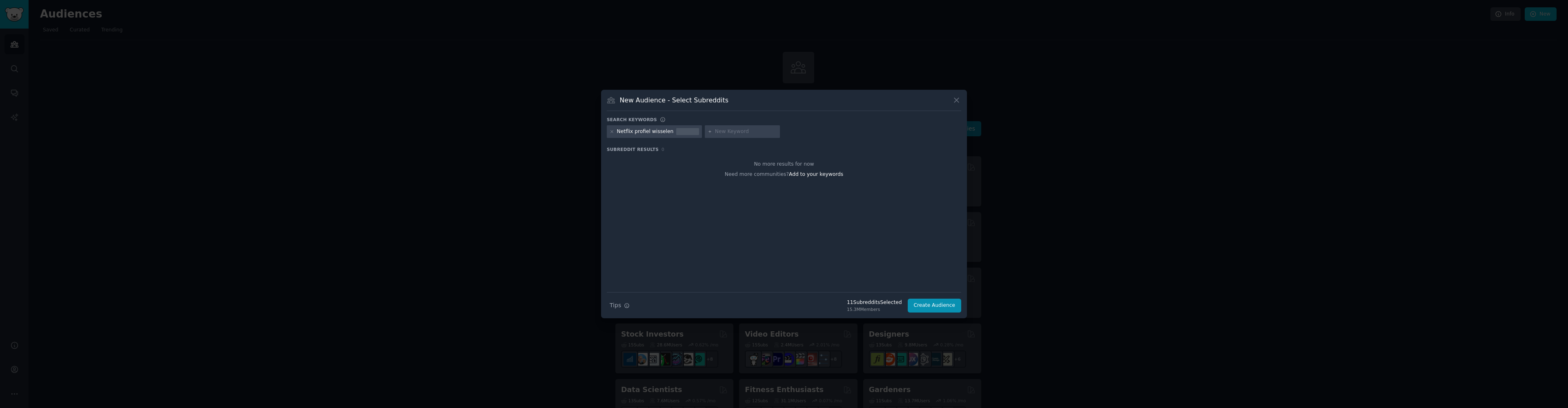
click at [731, 131] on input "text" at bounding box center [746, 132] width 62 height 7
paste input "Netflix Kijkwijzer"
type input "Netflix Kijkwijzer"
click at [612, 132] on icon at bounding box center [612, 131] width 2 height 2
click at [715, 131] on input "text" at bounding box center [731, 132] width 62 height 7
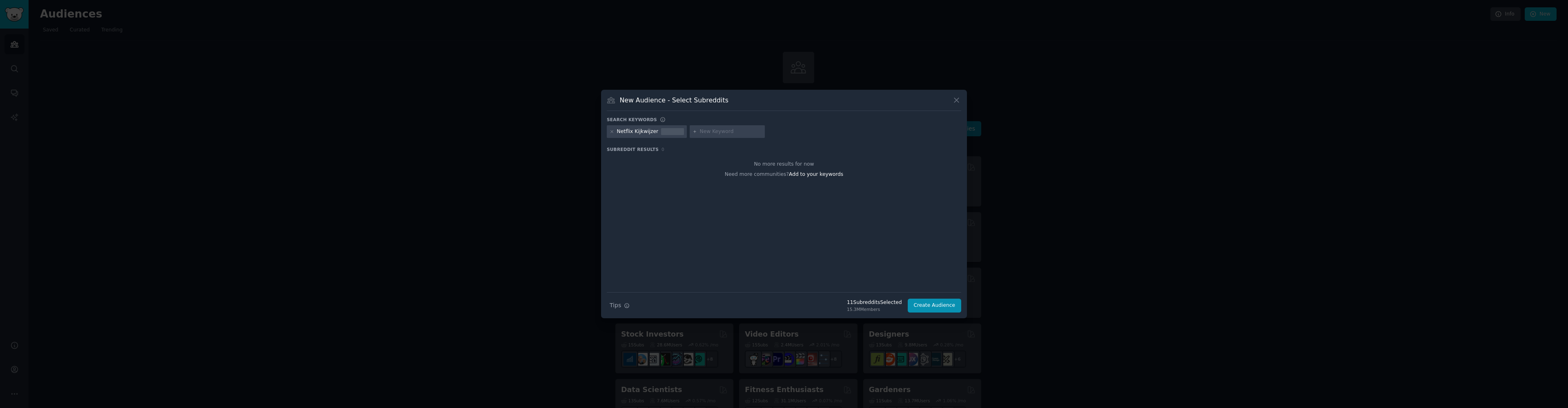
paste input "Netflix PEGI filter"
type input "Netflix PEGI filter"
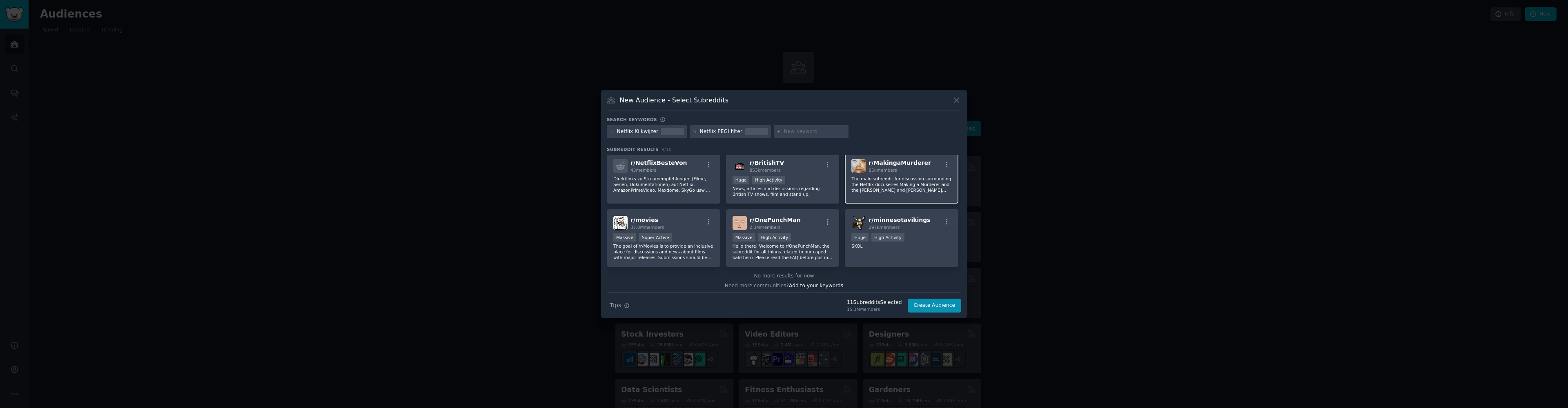
scroll to position [63, 0]
click at [614, 133] on icon at bounding box center [612, 131] width 4 height 4
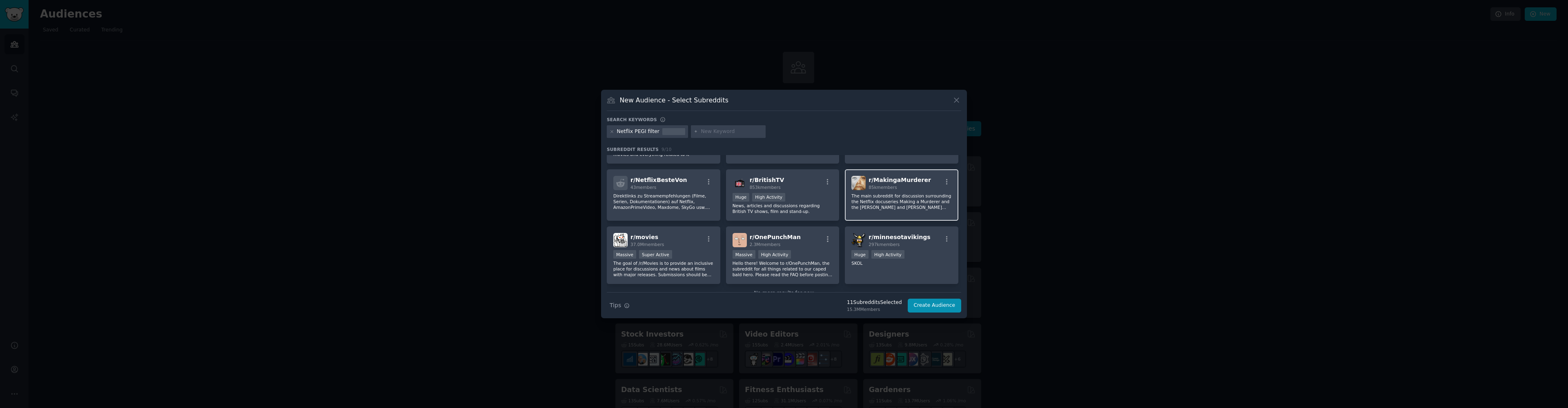
scroll to position [63, 0]
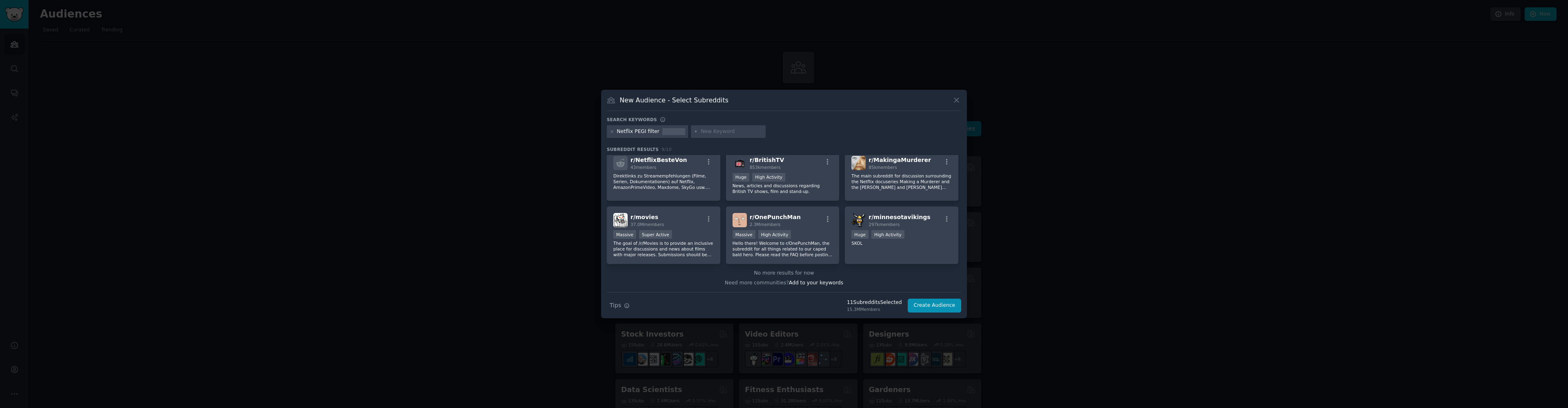
click at [710, 134] on input "text" at bounding box center [732, 132] width 62 height 7
paste input "Netflix parental controls useless"
type input "Netflix parental controls useless"
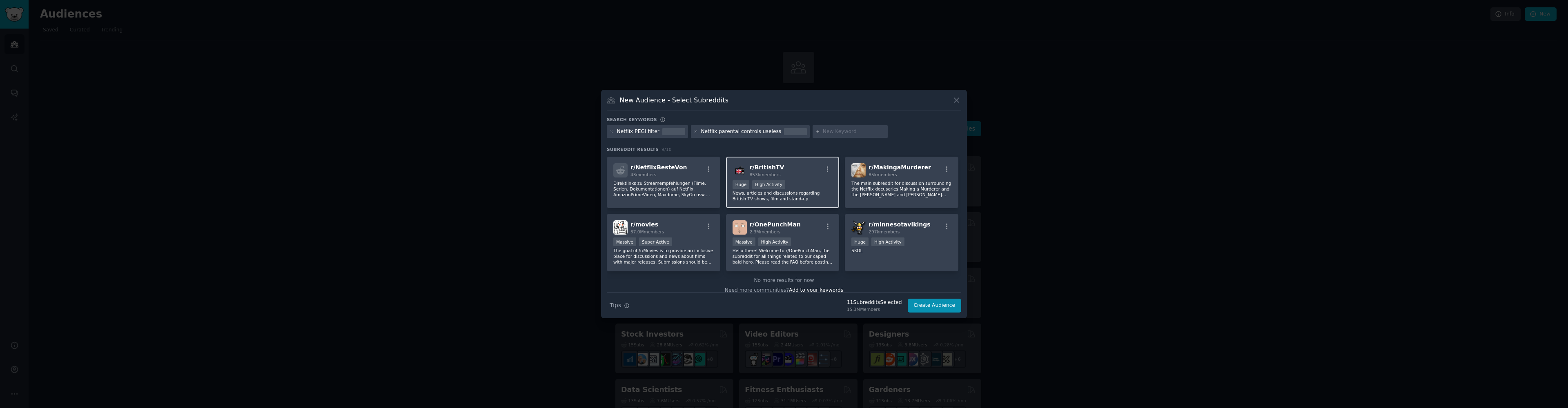
scroll to position [63, 0]
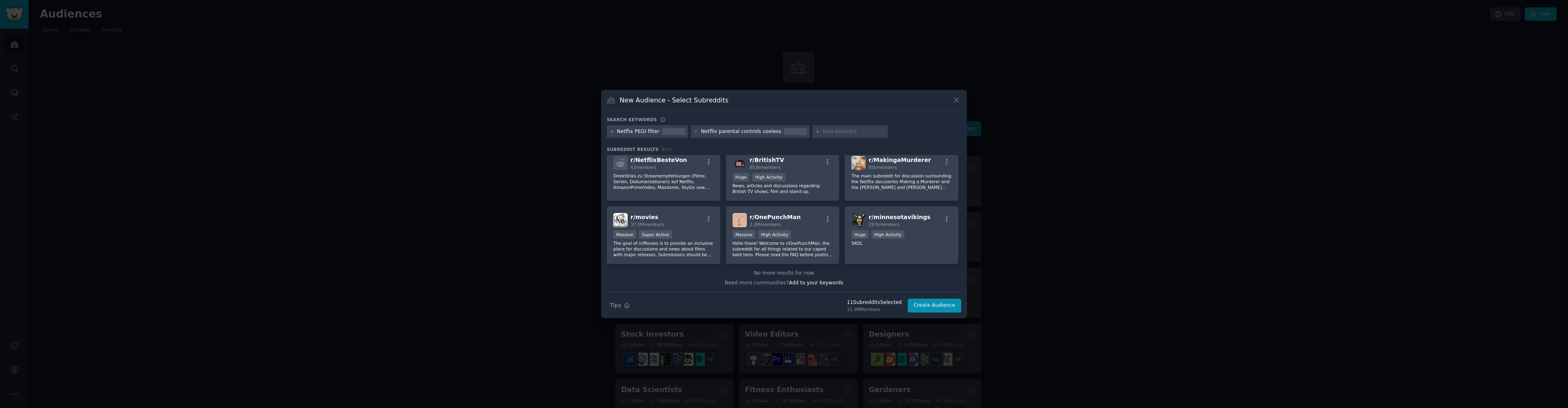
click at [612, 132] on icon at bounding box center [612, 131] width 2 height 2
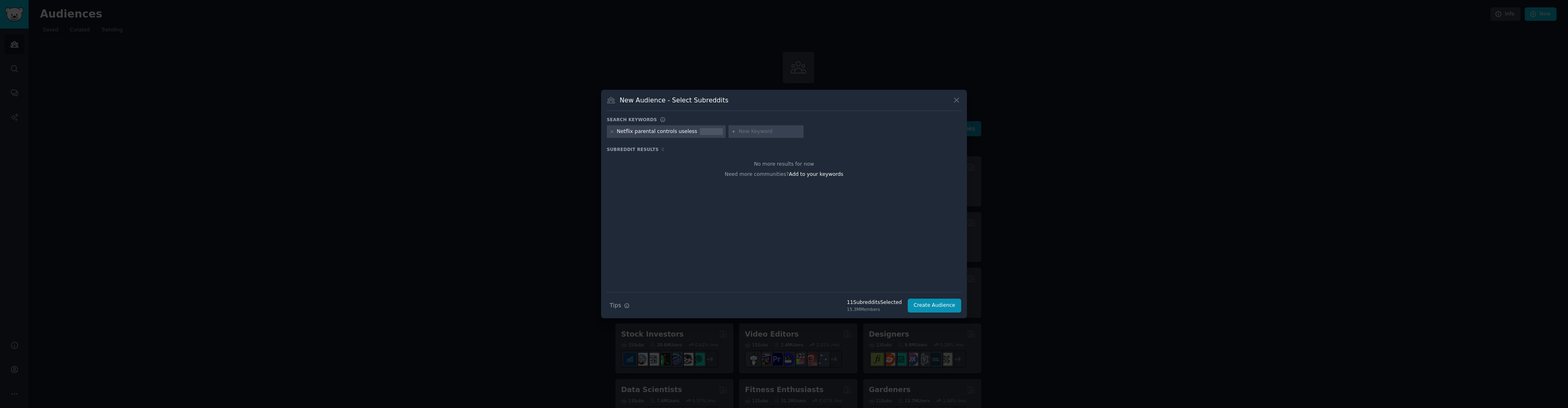
click at [757, 134] on input "text" at bounding box center [770, 132] width 62 height 7
paste input "Netflix kinderslot omzeilen"
type input "Netflix kinderslot omzeilen"
click at [613, 132] on icon at bounding box center [612, 131] width 4 height 4
click at [740, 134] on input "text" at bounding box center [756, 132] width 62 height 7
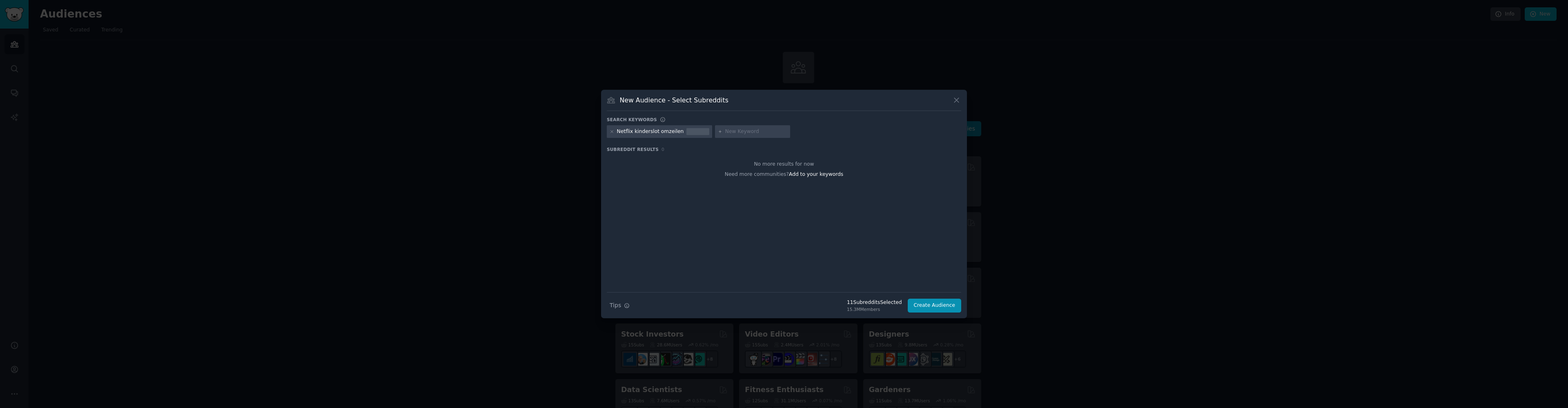
paste input "Netflix family profile setup"
type input "Netflix family profile setup"
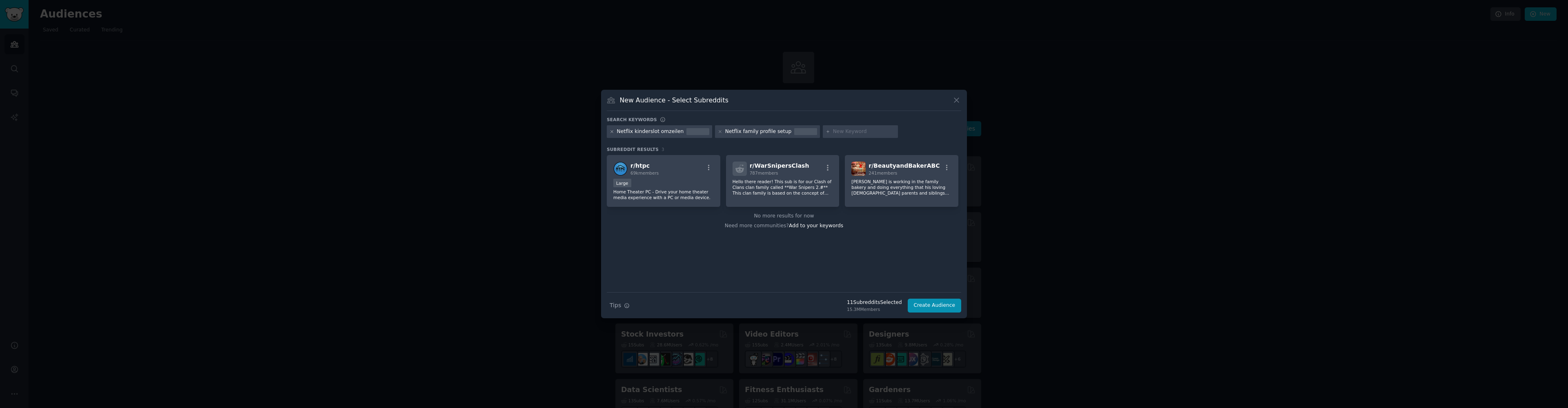
click at [613, 133] on icon at bounding box center [612, 131] width 4 height 4
click at [731, 132] on input "text" at bounding box center [755, 132] width 62 height 7
paste input "Netflix restricties kinderen"
type input "Netflix restricties kinderen"
click at [612, 132] on icon at bounding box center [612, 131] width 4 height 4
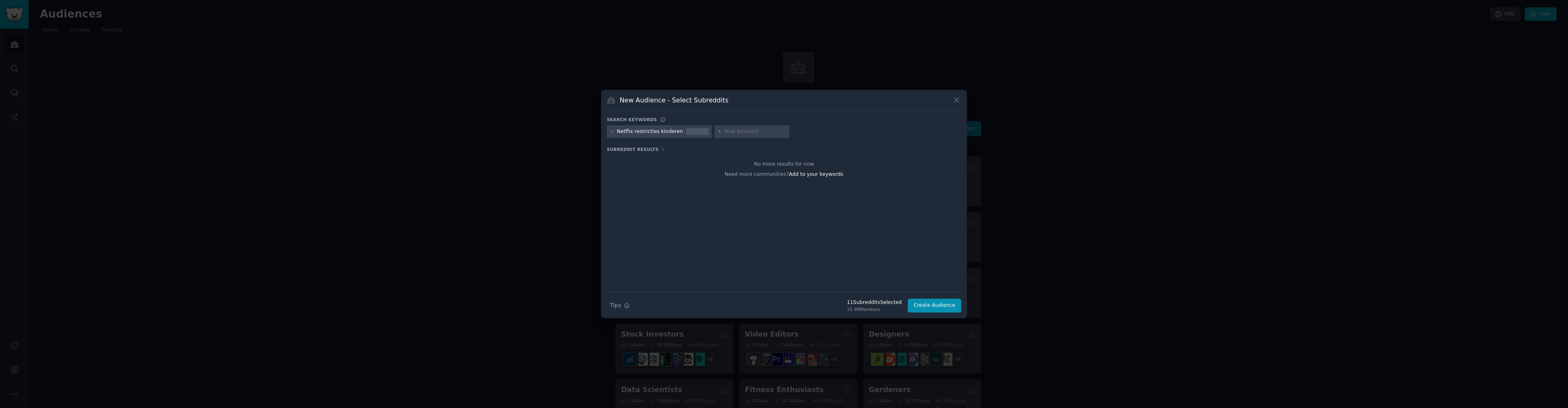
click at [742, 134] on input "text" at bounding box center [755, 132] width 62 height 7
paste input "Netflix content filter Nederland"
type input "Netflix content filter Nederland"
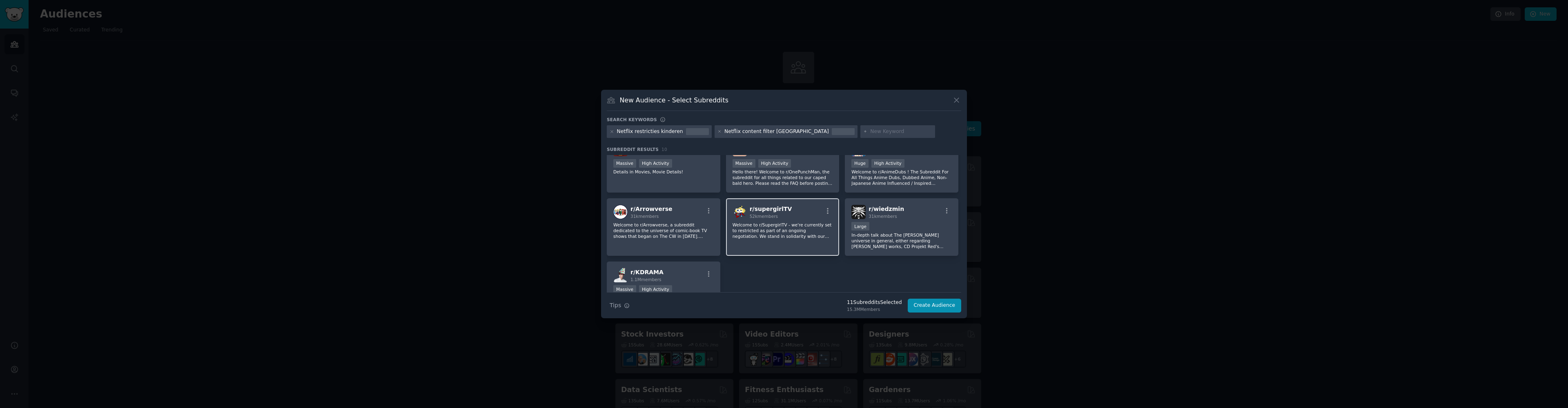
scroll to position [132, 0]
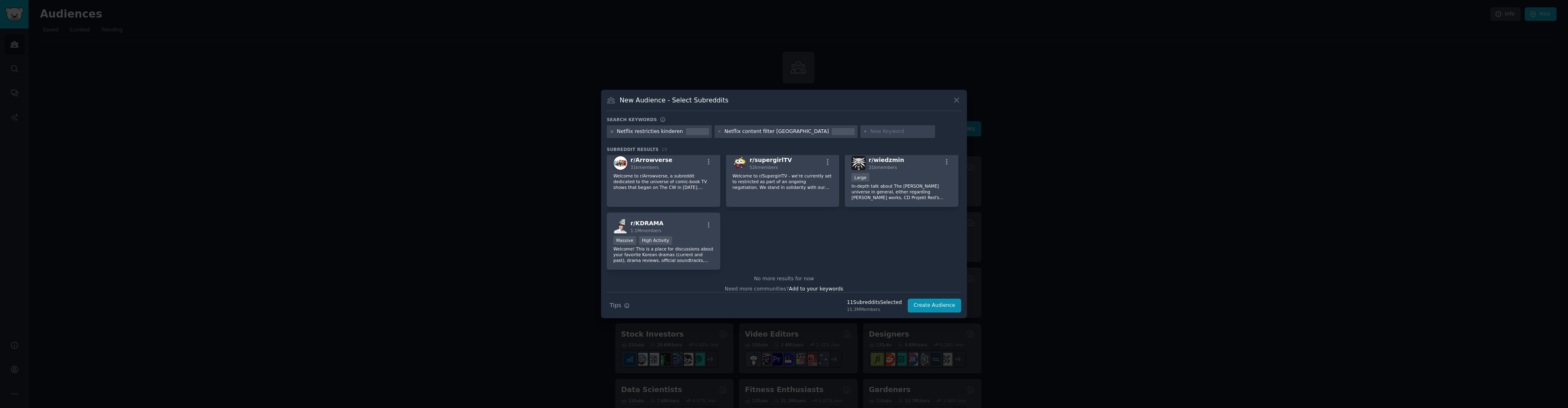
click at [612, 131] on icon at bounding box center [612, 131] width 4 height 4
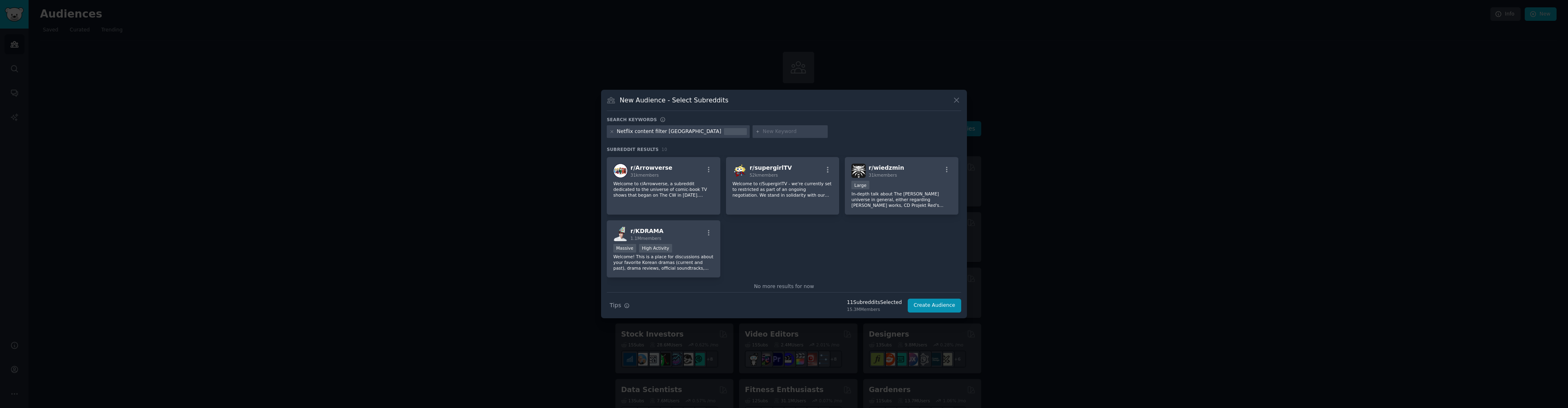
scroll to position [132, 0]
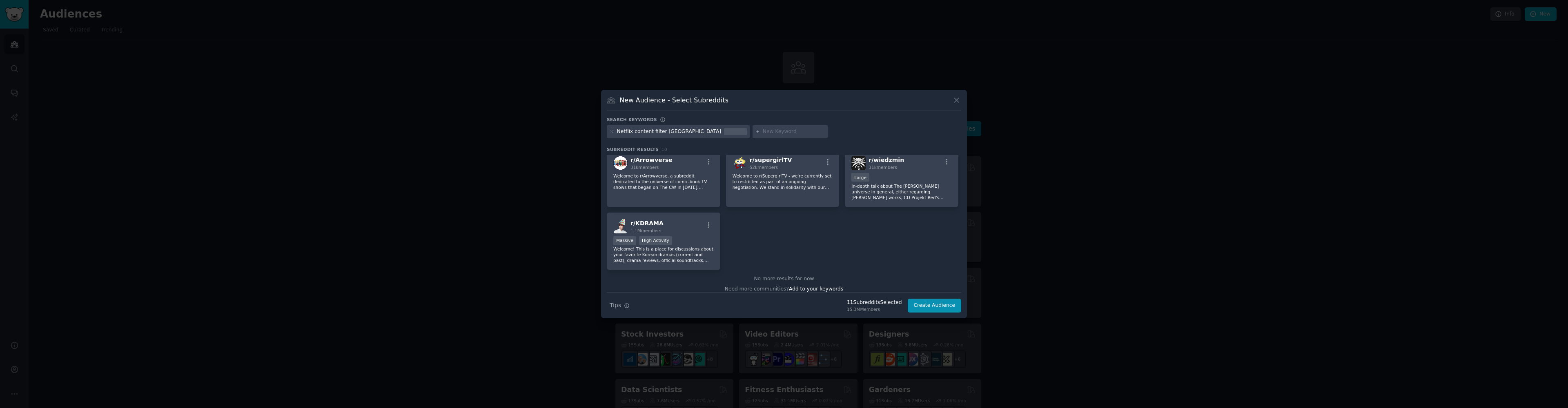
click at [763, 131] on input "text" at bounding box center [794, 132] width 62 height 7
paste input "Netflix parental controls not working"
type input "Netflix parental controls not working"
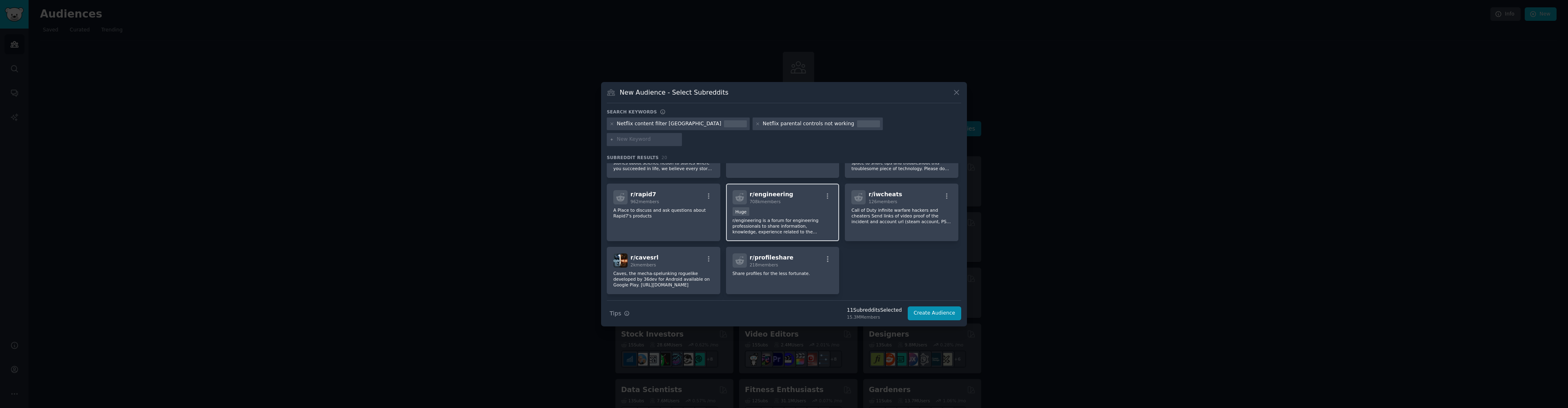
scroll to position [311, 0]
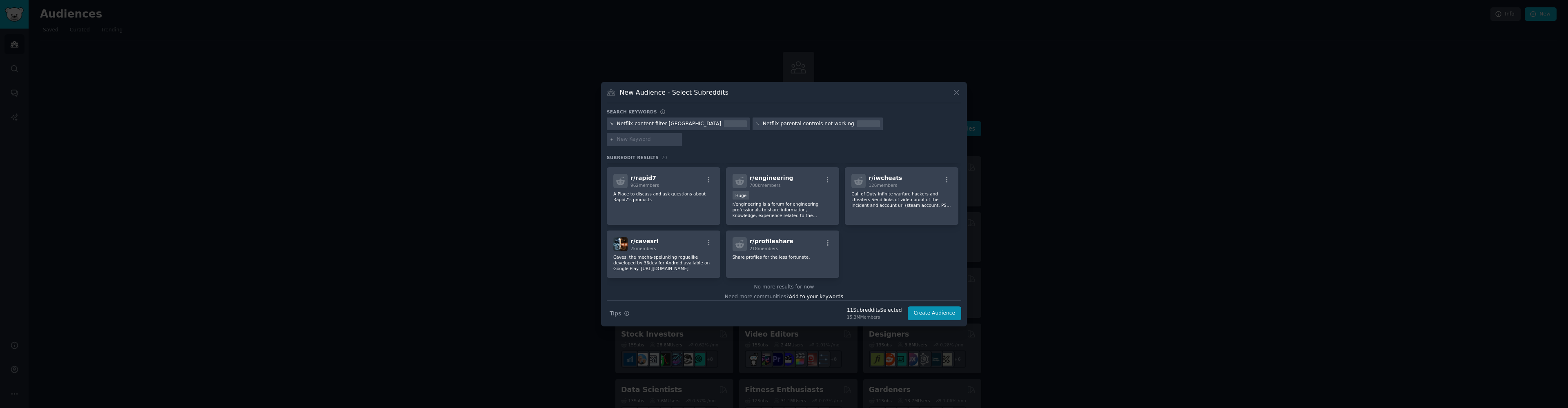
click at [612, 126] on icon at bounding box center [612, 123] width 4 height 4
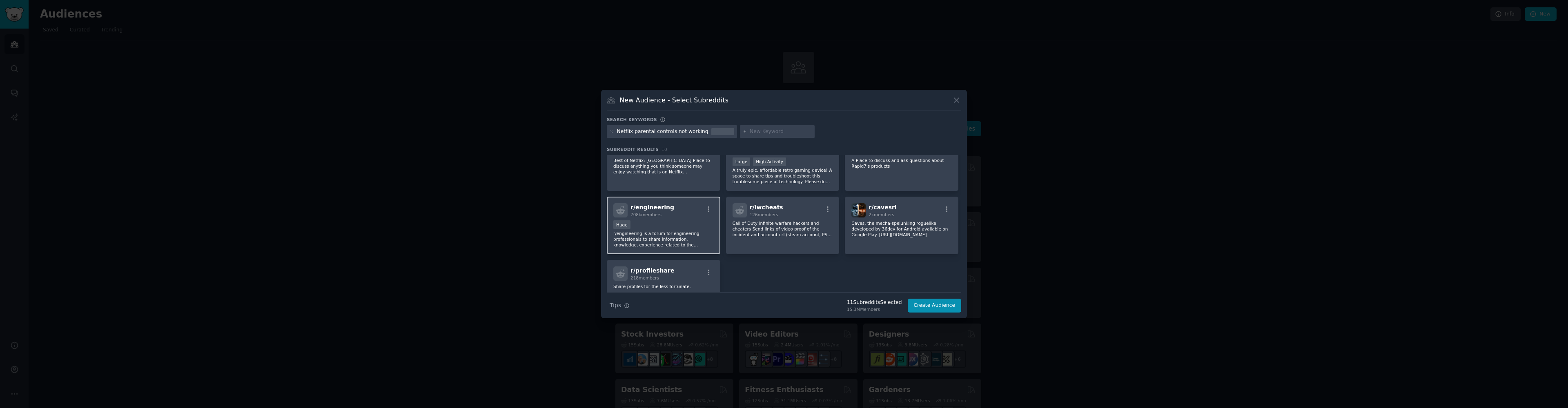
scroll to position [97, 0]
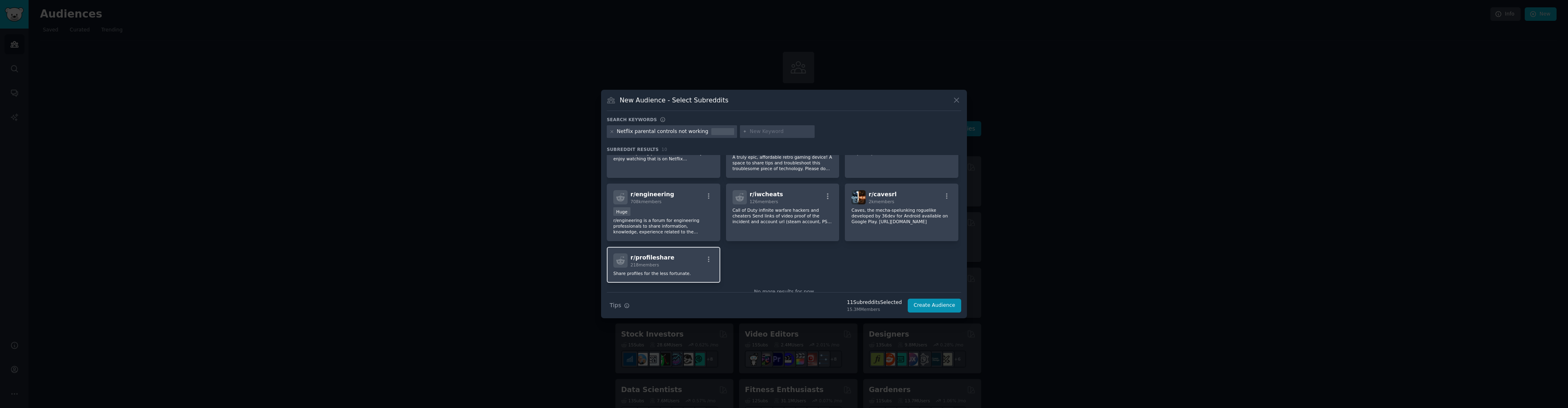
click at [685, 269] on div "r/ profileshare 218 members Share profiles for the less fortunate." at bounding box center [663, 265] width 113 height 36
click at [769, 132] on input "text" at bounding box center [781, 132] width 62 height 7
paste input "Netflix kids mode frustratie"
type input "Netflix kids mode frustratie"
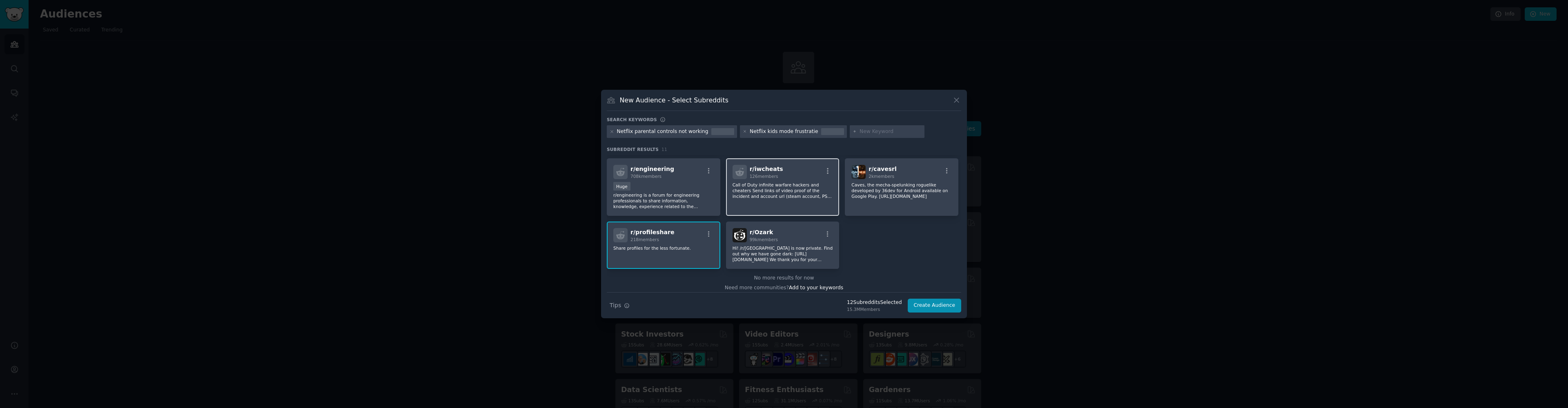
scroll to position [126, 0]
click at [612, 132] on icon at bounding box center [612, 131] width 4 height 4
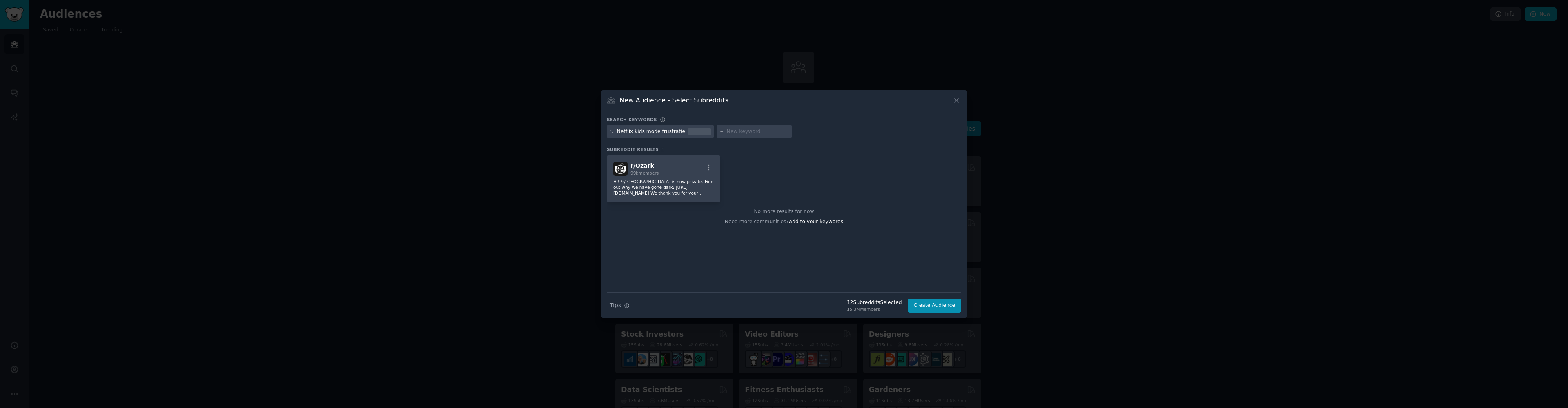
click at [729, 134] on input "text" at bounding box center [758, 132] width 62 height 7
paste input "Netflix YouTube parental controls"
type input "Netflix YouTube parental controls"
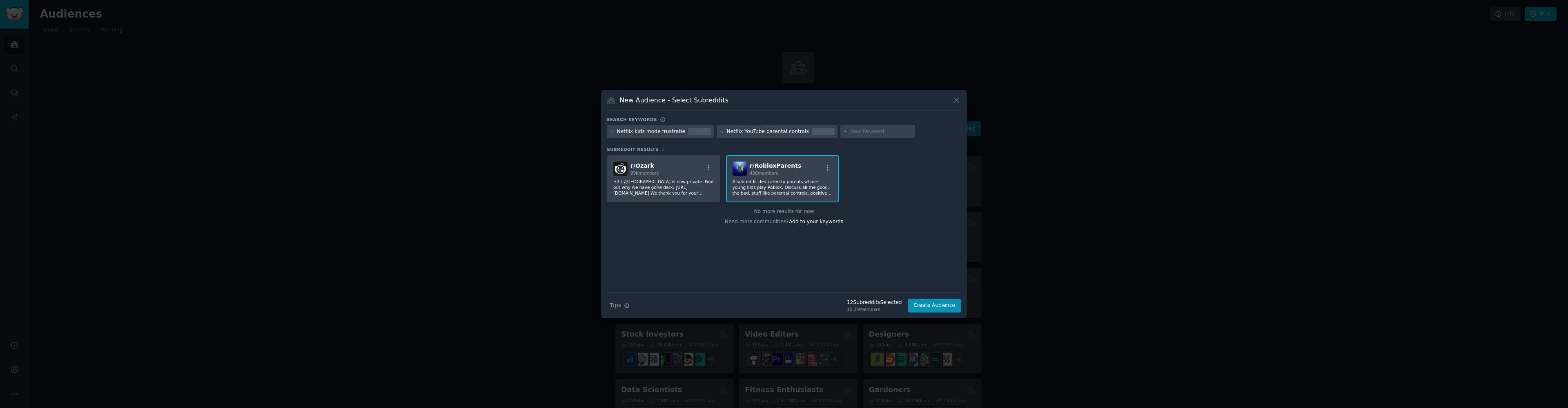
click at [611, 131] on icon at bounding box center [612, 131] width 2 height 2
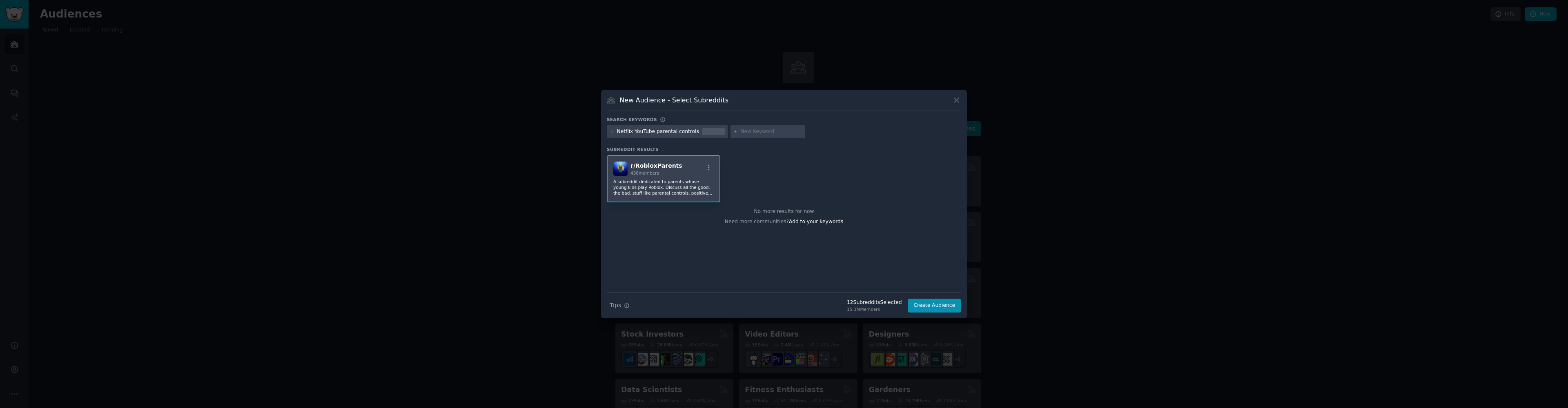
click at [754, 133] on input "text" at bounding box center [771, 132] width 62 height 7
paste input "Ouderlijk toezicht Netflix app"
type input "Ouderlijk toezicht Netflix app"
click at [614, 131] on icon at bounding box center [612, 131] width 4 height 4
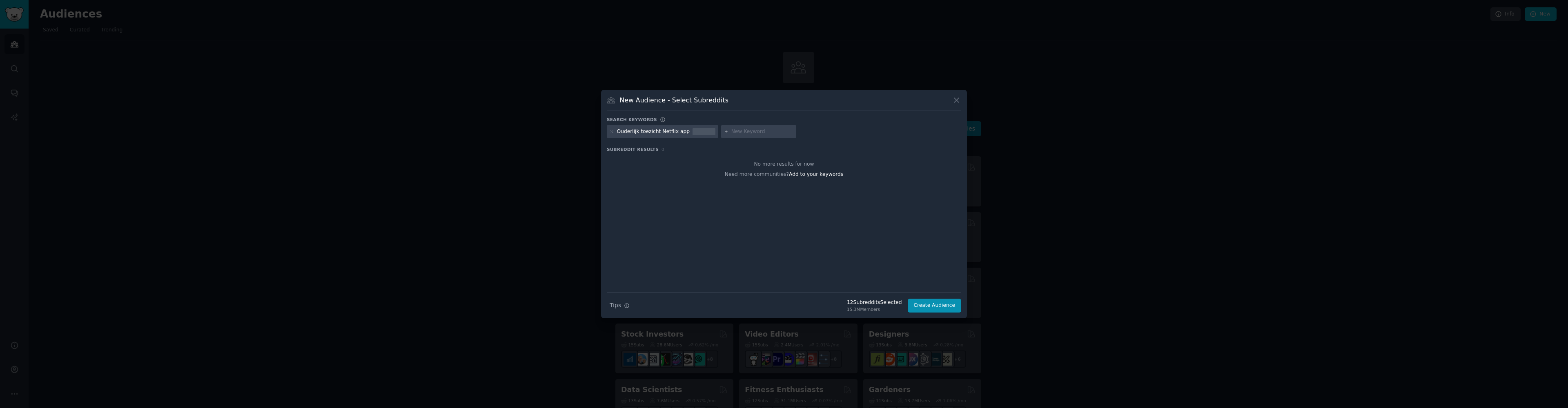
click at [742, 133] on input "text" at bounding box center [762, 132] width 62 height 7
paste input "Netflix streaming controls"
type input "Netflix streaming controls"
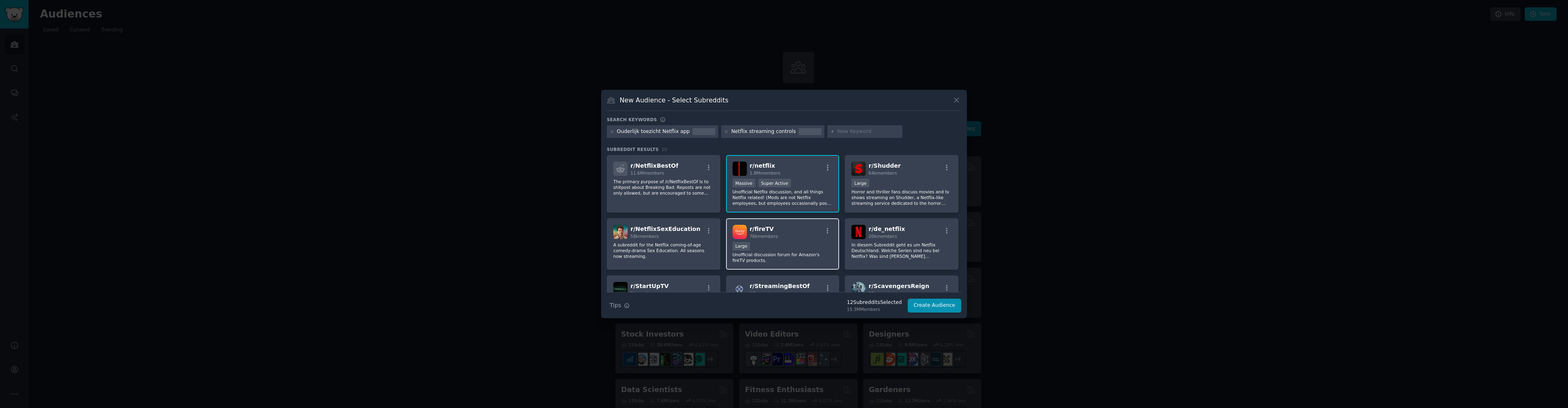
click at [807, 246] on div "Large" at bounding box center [782, 247] width 100 height 10
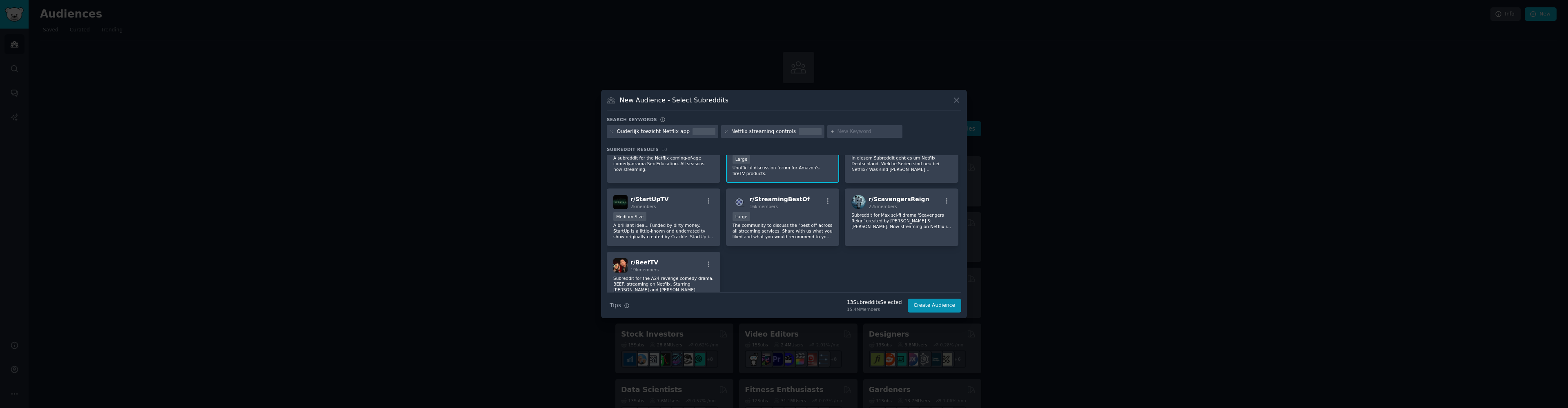
scroll to position [122, 0]
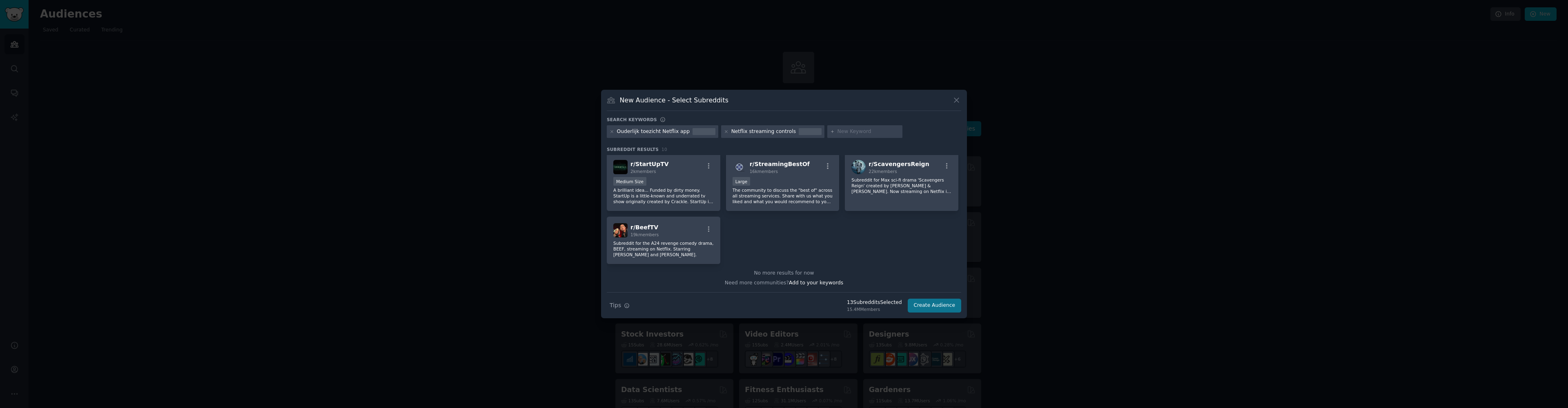
click at [937, 303] on button "Create Audience" at bounding box center [934, 305] width 54 height 14
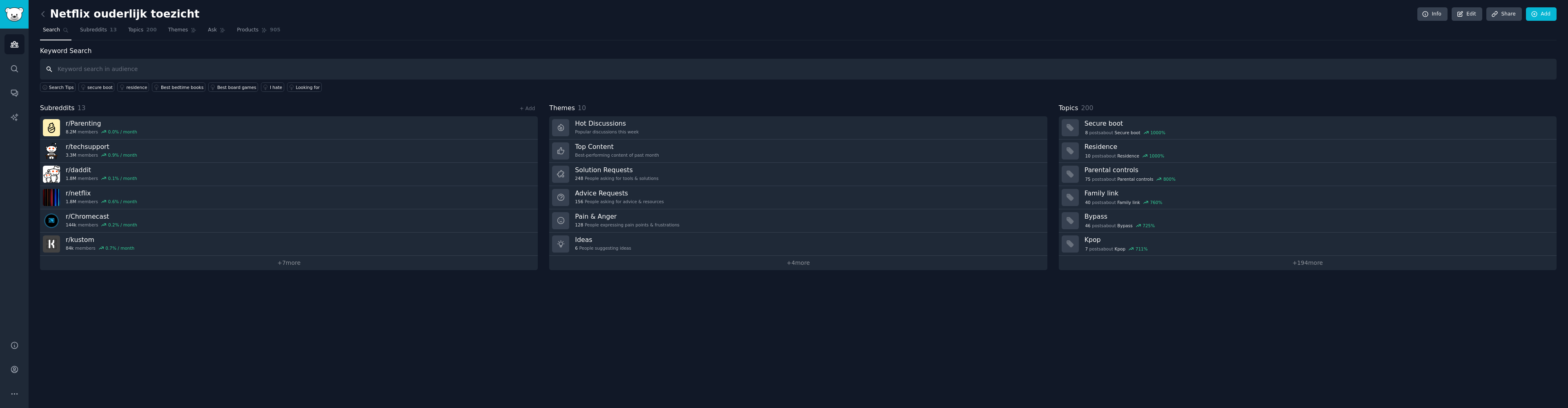
click at [76, 69] on input "text" at bounding box center [798, 69] width 1516 height 21
paste input "Netflix ouderlijk toezicht"
type input "Netflix ouderlijk toezicht"
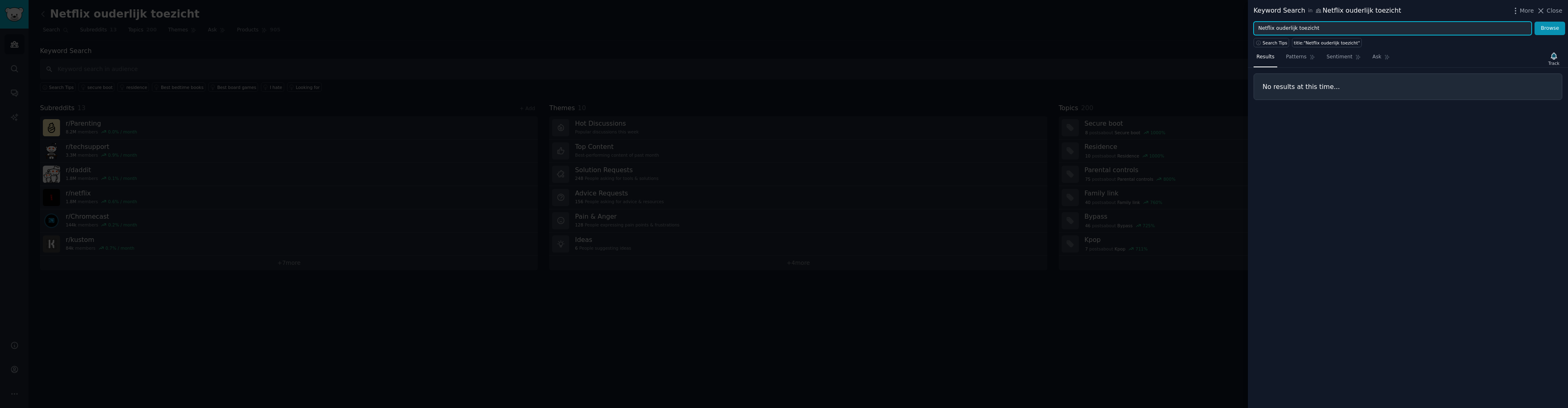
drag, startPoint x: 1276, startPoint y: 28, endPoint x: 1258, endPoint y: 26, distance: 18.1
click at [1258, 26] on input "Netflix ouderlijk toezicht" at bounding box center [1392, 29] width 278 height 14
click at [1550, 28] on button "Browse" at bounding box center [1550, 29] width 30 height 14
type input "ouderlijk toezicht"
click at [1550, 28] on button "Browse" at bounding box center [1550, 29] width 30 height 14
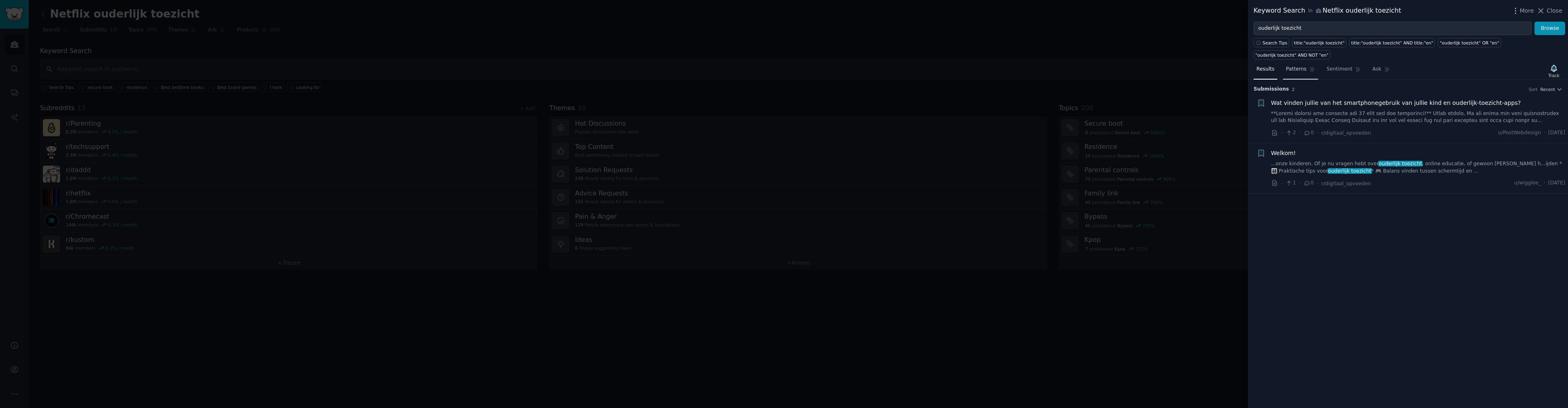
click at [1298, 71] on span "Patterns" at bounding box center [1296, 69] width 21 height 7
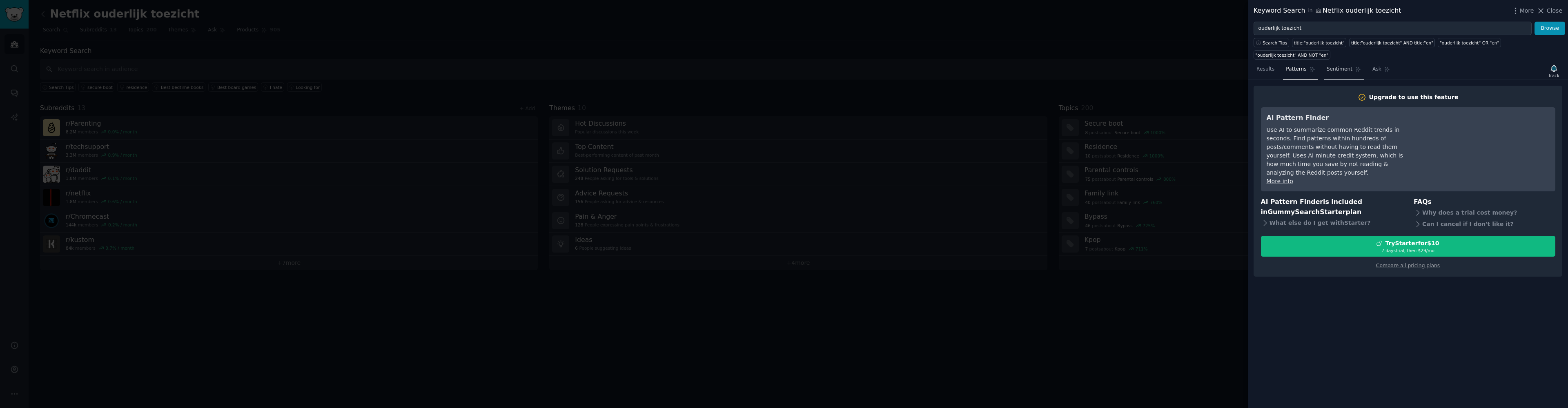
click at [1334, 73] on link "Sentiment" at bounding box center [1344, 71] width 40 height 17
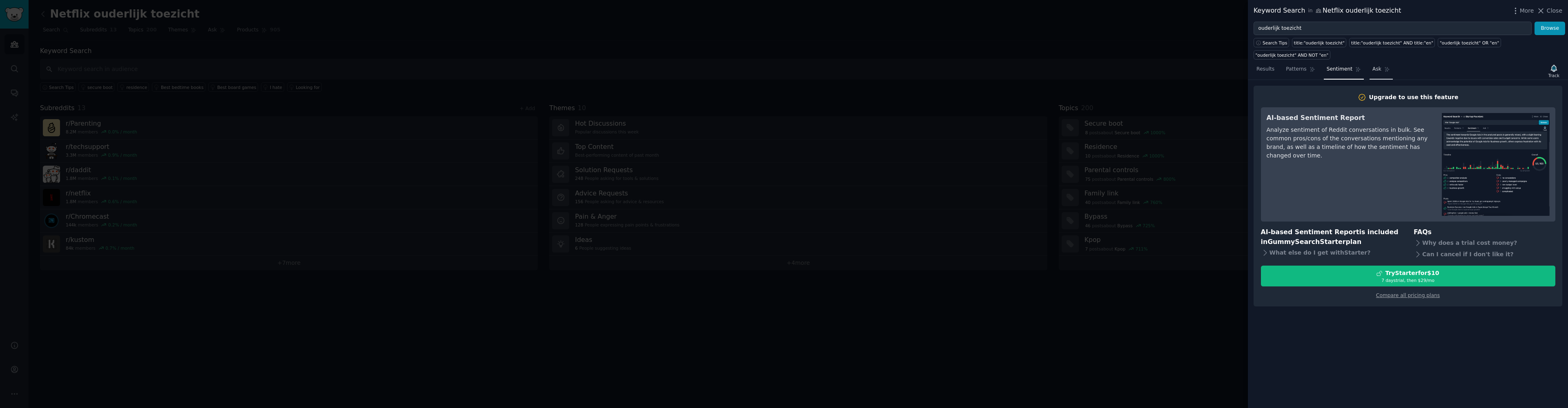
click at [1370, 67] on link "Ask" at bounding box center [1381, 71] width 23 height 17
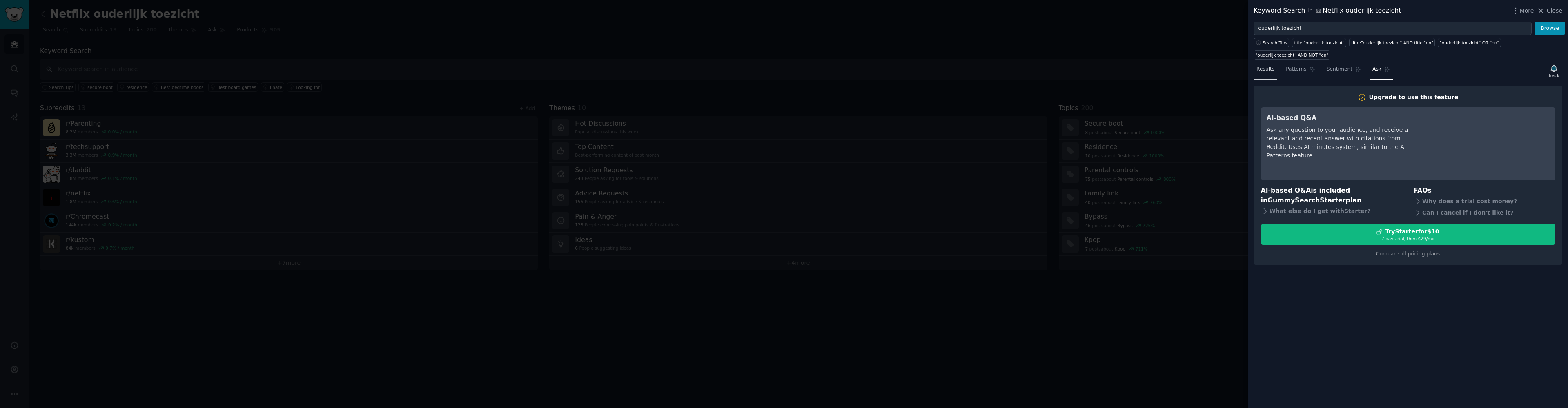
click at [1266, 68] on span "Results" at bounding box center [1265, 69] width 18 height 7
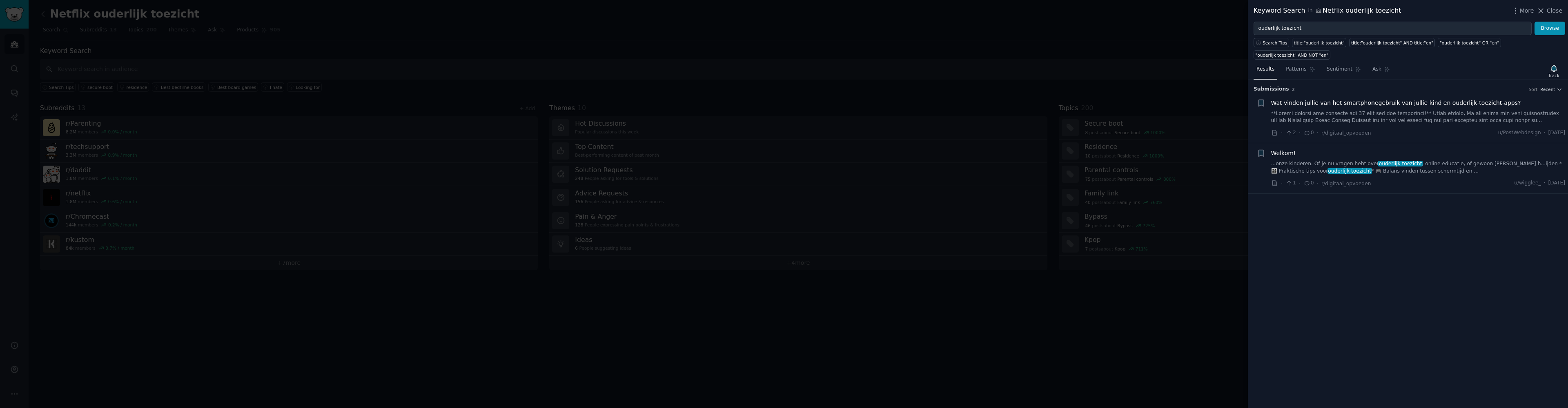
click at [1375, 112] on link at bounding box center [1418, 117] width 295 height 14
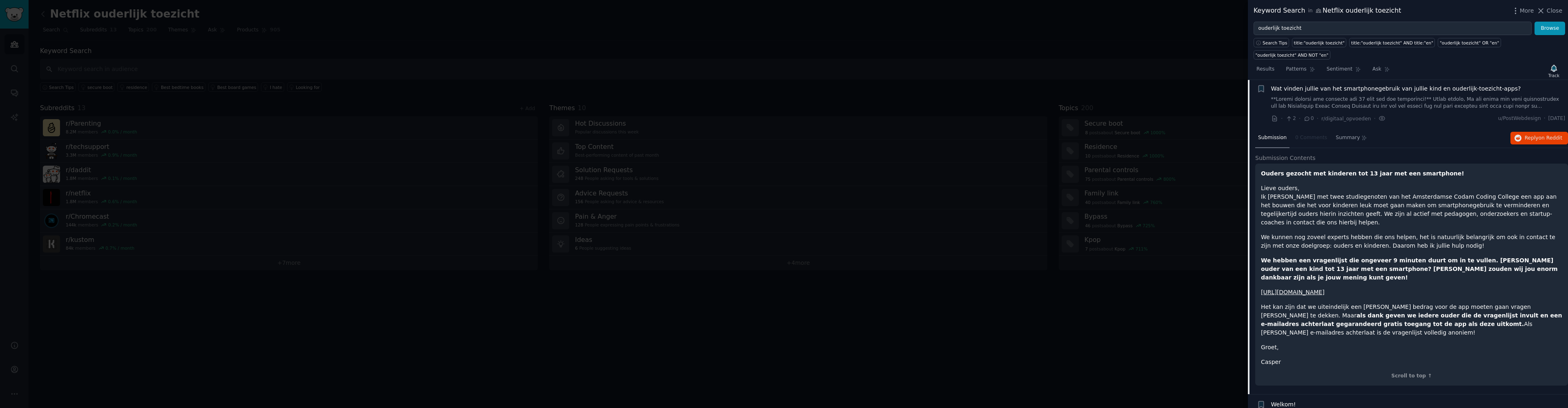
scroll to position [33, 0]
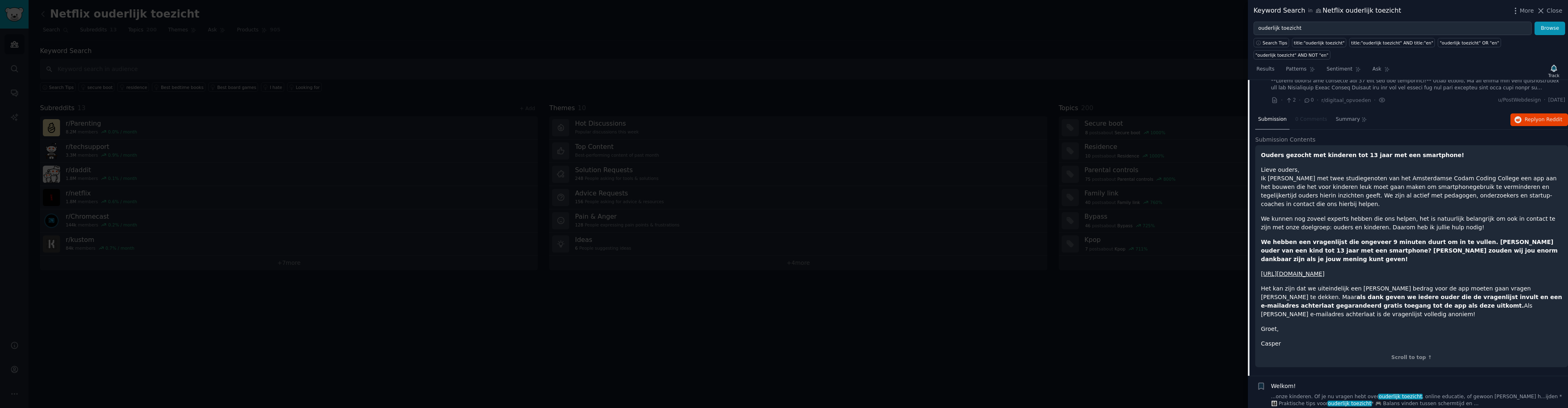
click at [1412, 393] on link "...onze kinderen. Of je nu vragen hebt over ouderlijk toezicht , online educati…" at bounding box center [1418, 400] width 295 height 14
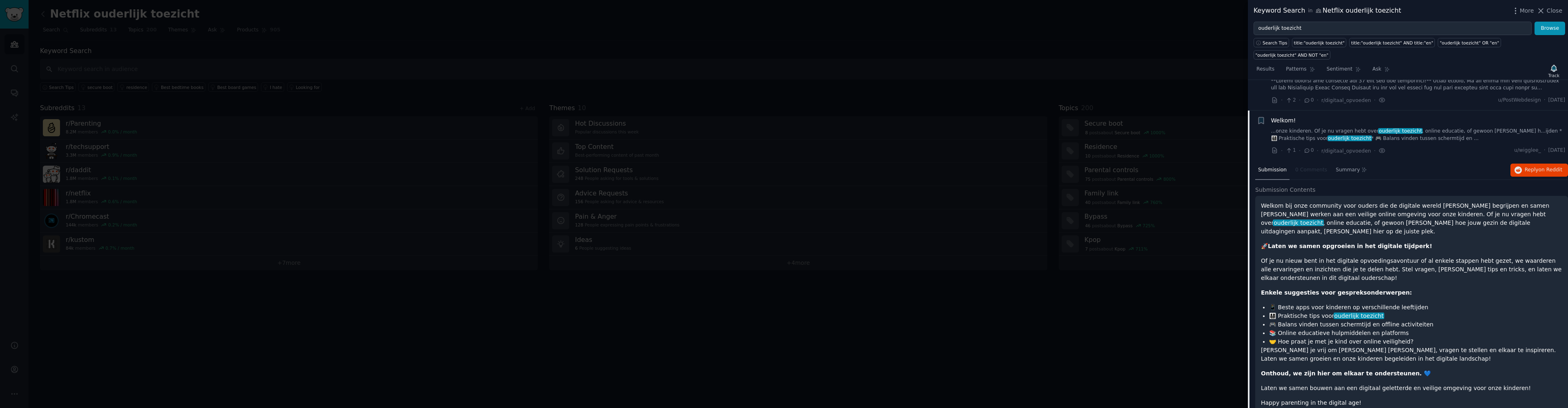
scroll to position [44, 0]
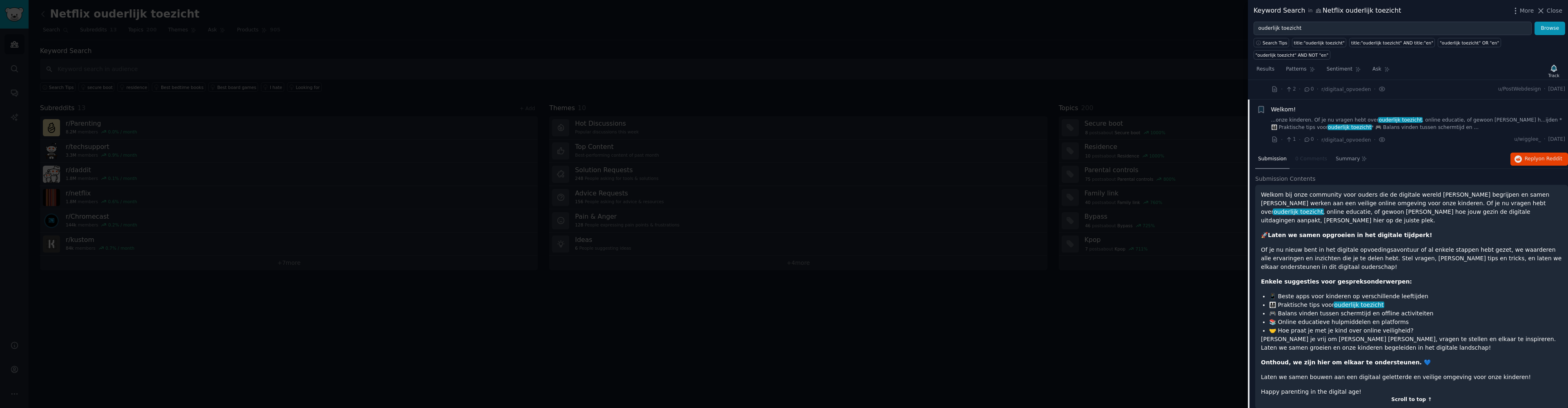
click at [1415, 396] on div "Scroll to top ↑" at bounding box center [1412, 399] width 301 height 7
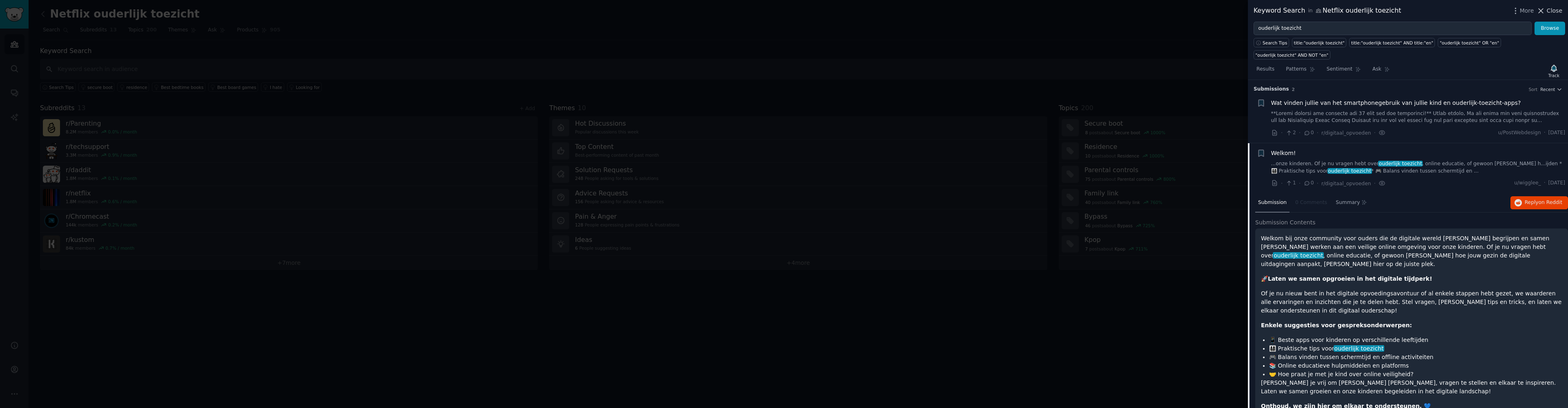
click at [1550, 12] on span "Close" at bounding box center [1554, 11] width 15 height 9
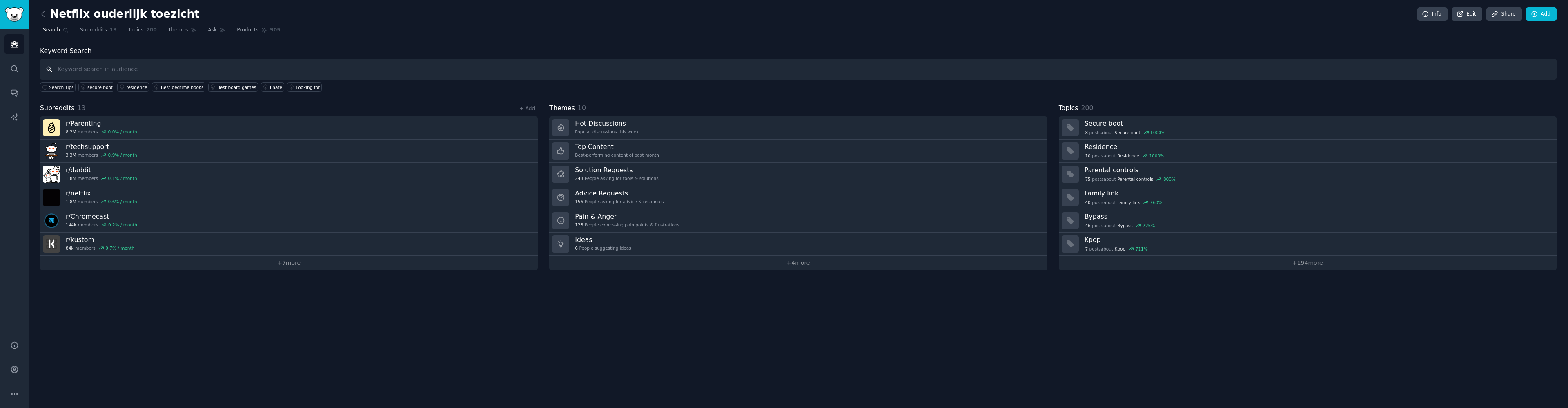
click at [206, 72] on input "text" at bounding box center [798, 69] width 1516 height 21
paste input ""Netflix parental controls" OR "Netflix kids profile""
type input ""Netflix parental controls" OR "Netflix kids profile""
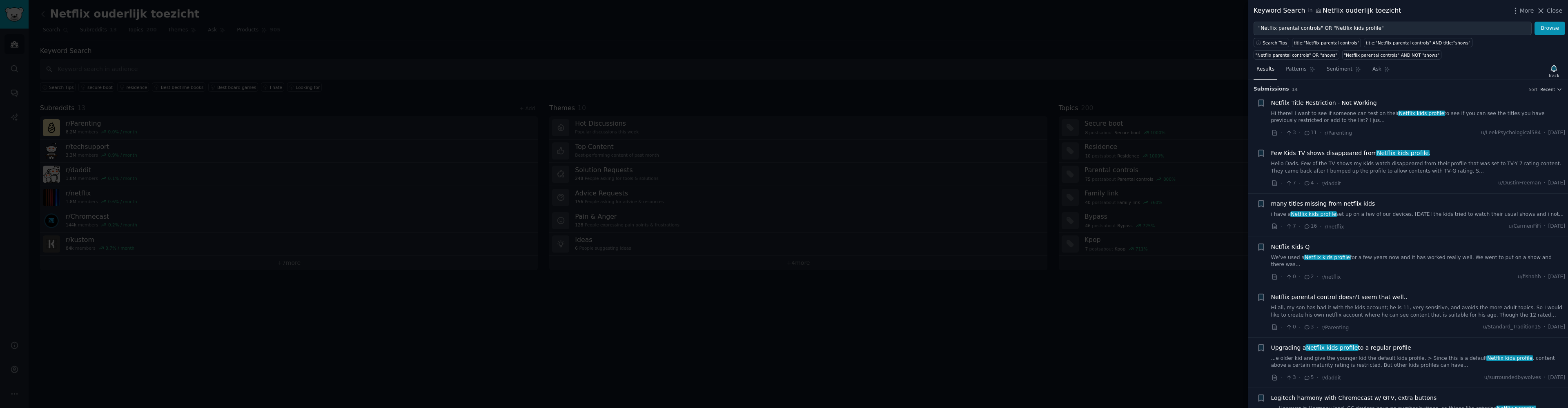
click at [1362, 119] on link "Hi there! I want to see if someone can test on their Netflix kids profile to se…" at bounding box center [1418, 117] width 295 height 14
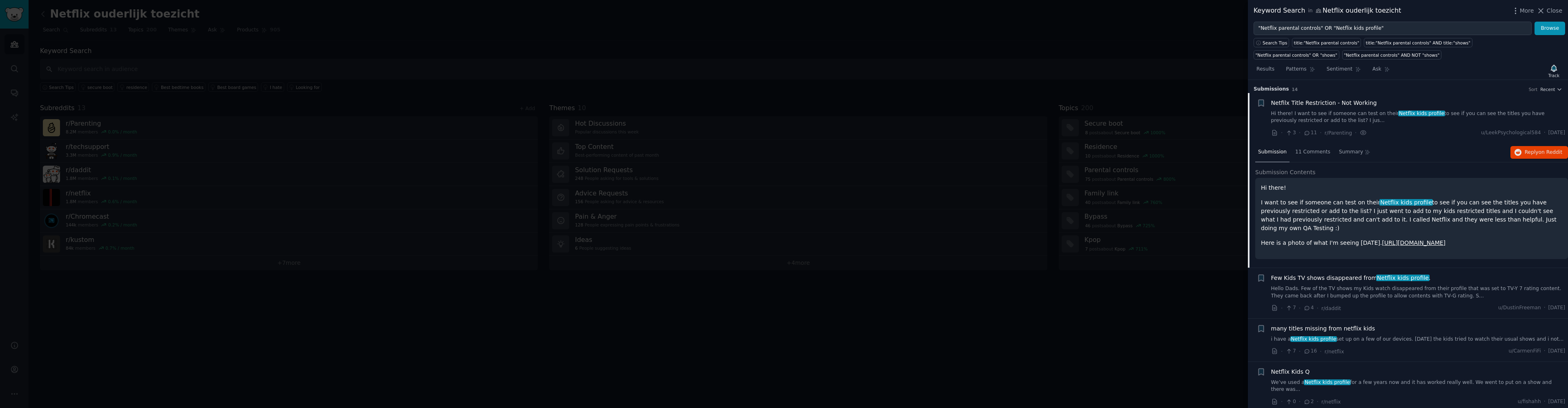
scroll to position [13, 0]
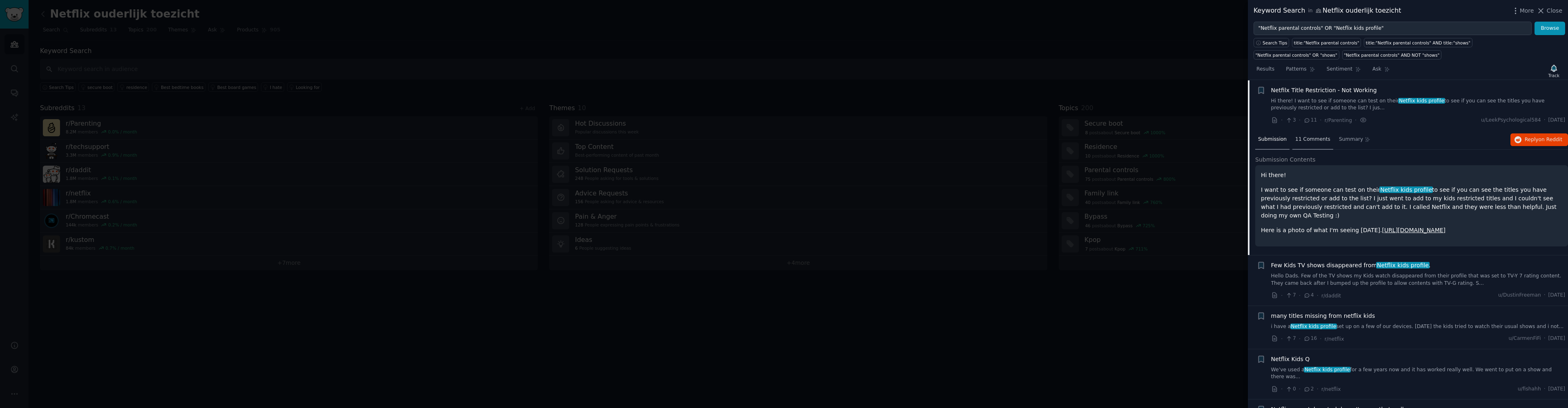
click at [1311, 139] on span "11 Comments" at bounding box center [1313, 139] width 35 height 7
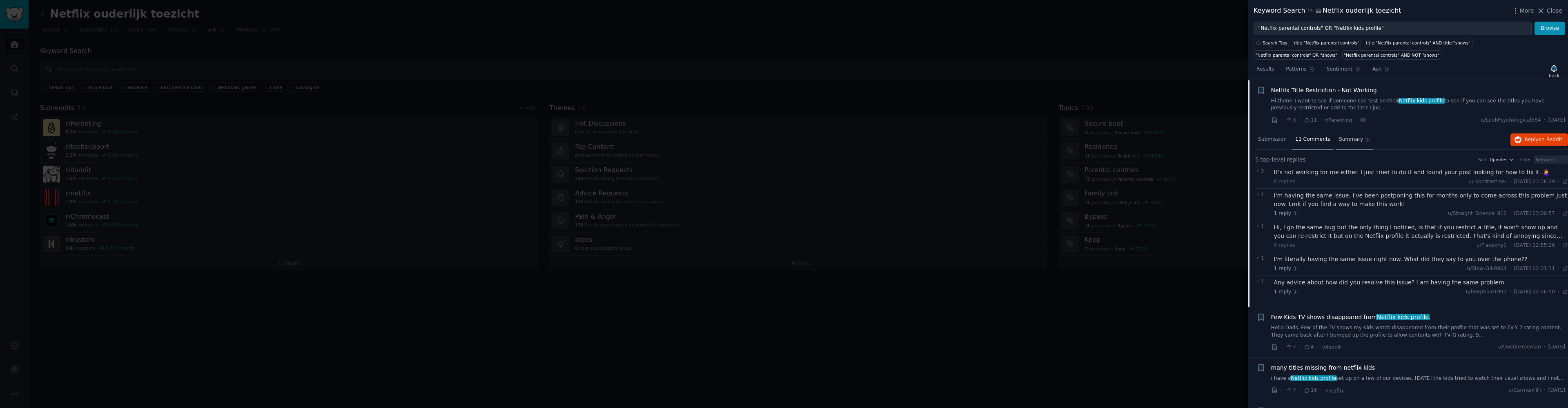
click at [1342, 140] on span "Summary" at bounding box center [1351, 139] width 24 height 7
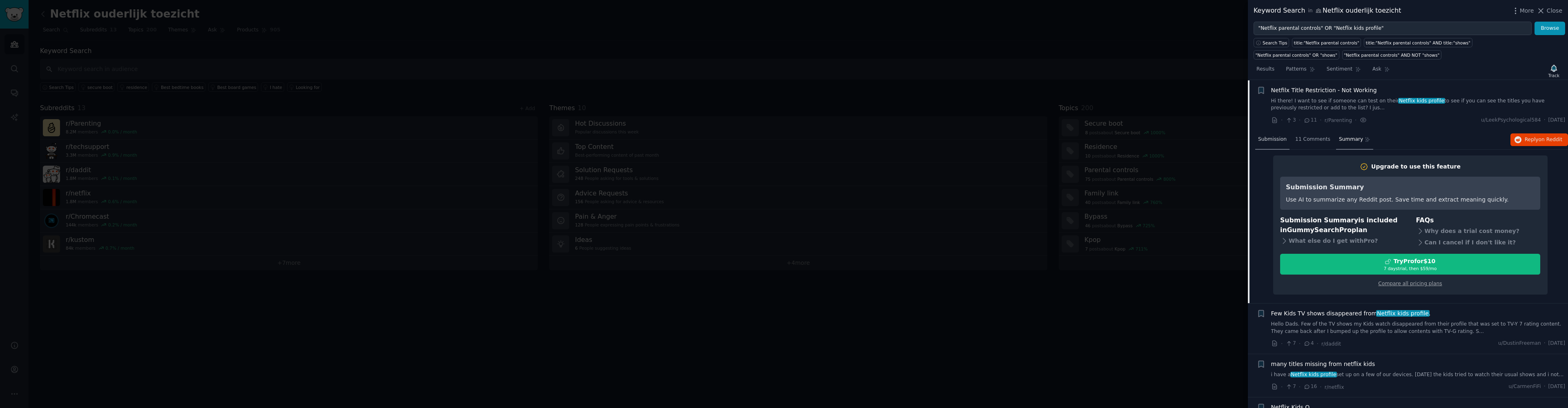
click at [1262, 142] on span "Submission" at bounding box center [1272, 139] width 29 height 7
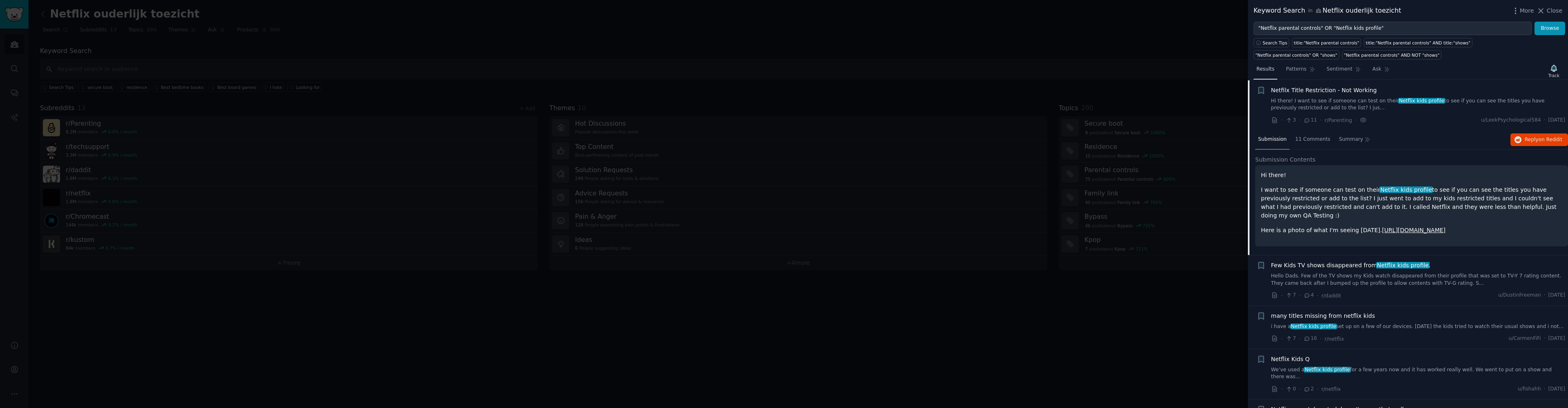
click at [1270, 75] on link "Results" at bounding box center [1265, 71] width 24 height 17
